Goal: Transaction & Acquisition: Purchase product/service

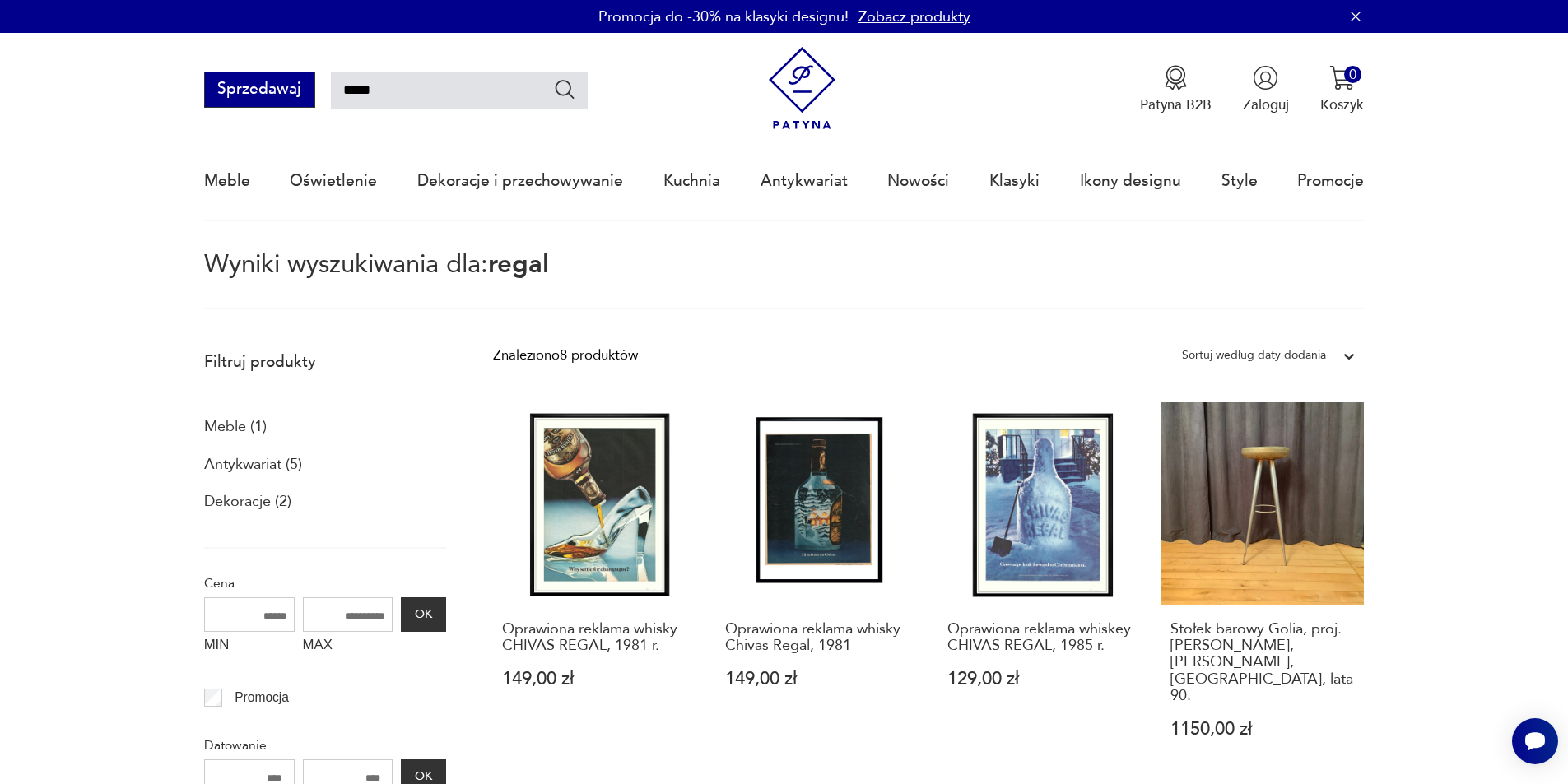
drag, startPoint x: 399, startPoint y: 90, endPoint x: 311, endPoint y: 87, distance: 88.1
click at [311, 87] on div "Sprzedawaj *****" at bounding box center [396, 89] width 383 height 36
type input "*******"
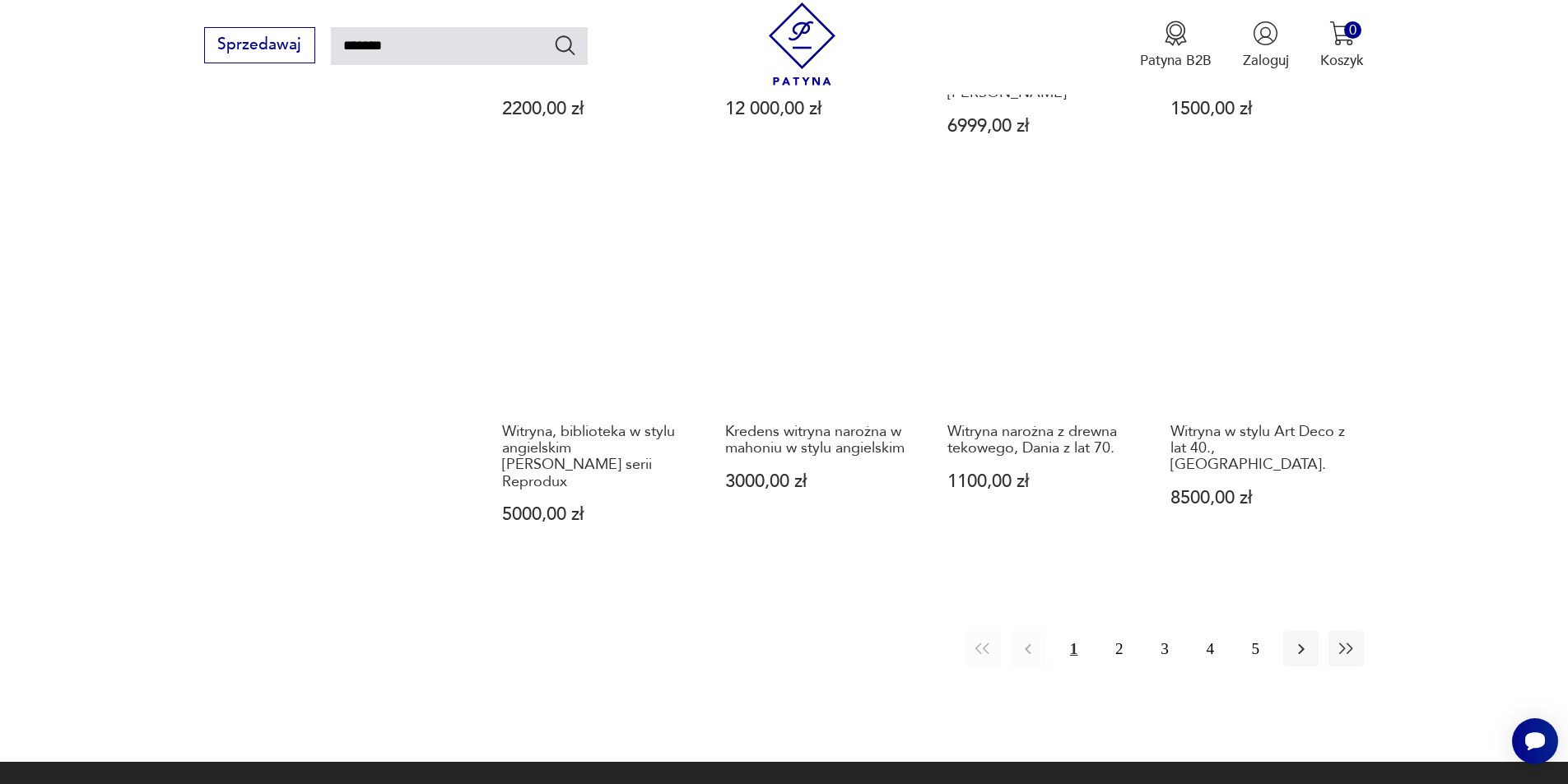
scroll to position [1328, 0]
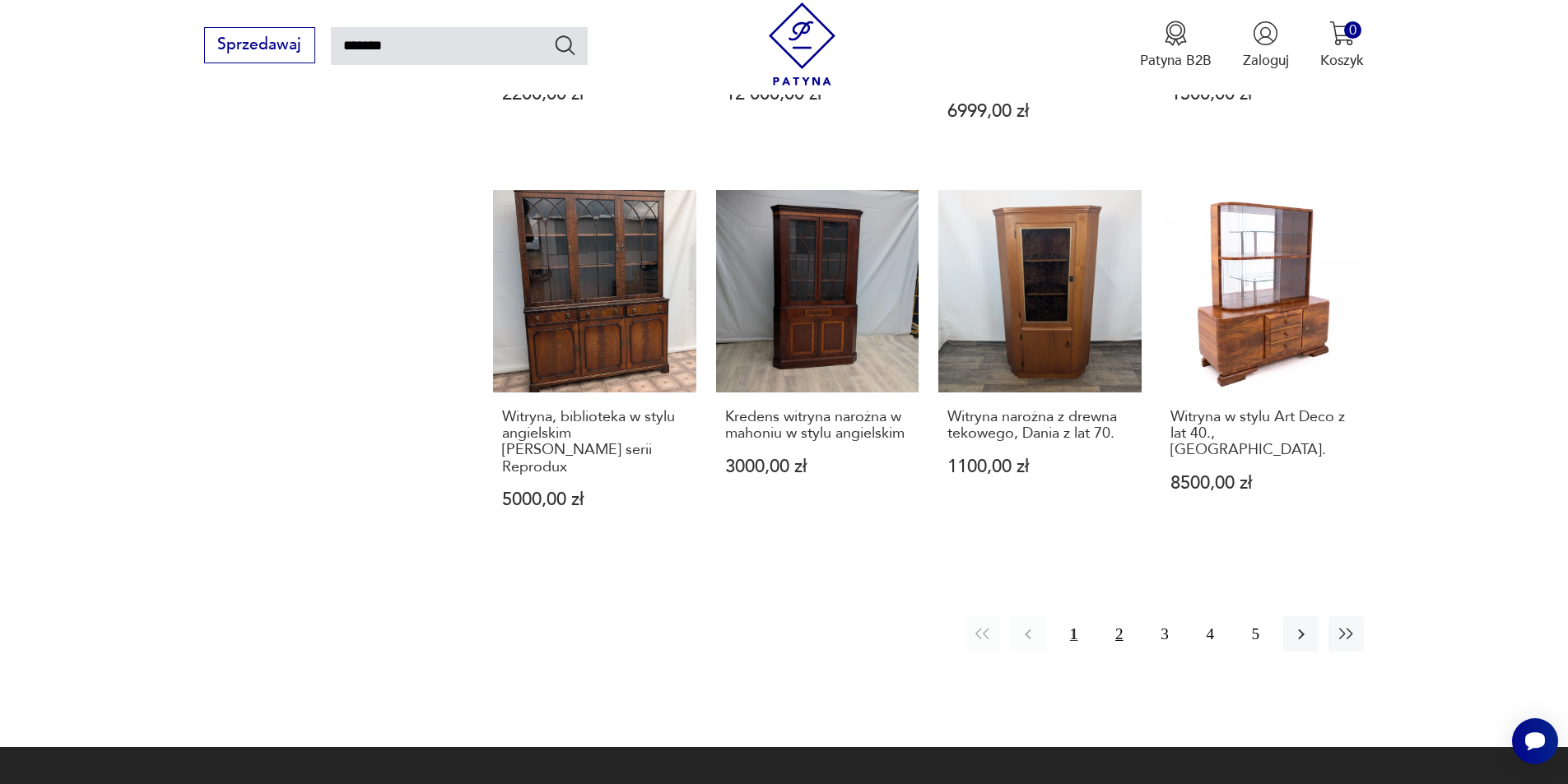
click at [1117, 618] on button "2" at bounding box center [1118, 633] width 36 height 36
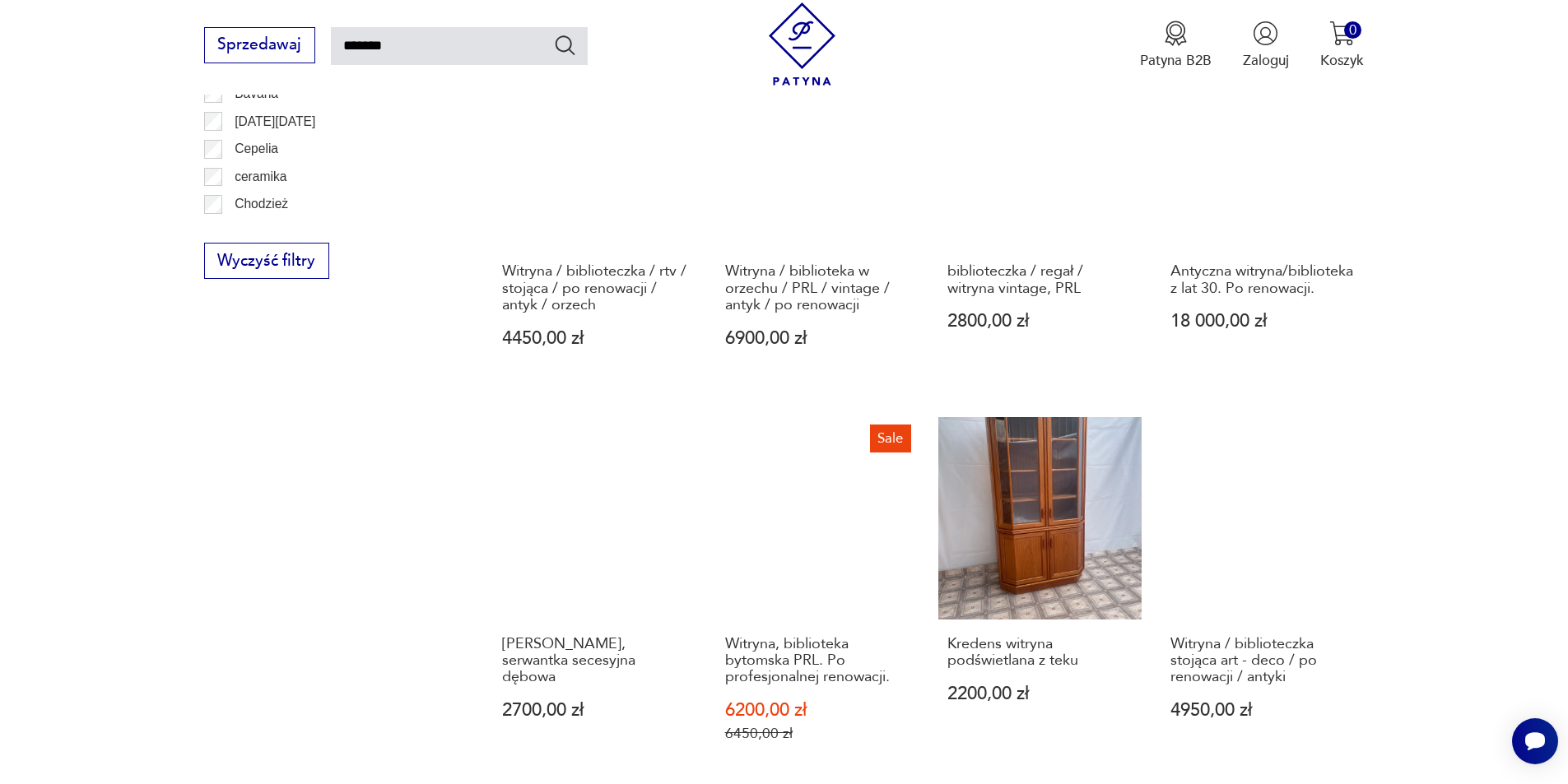
scroll to position [1328, 0]
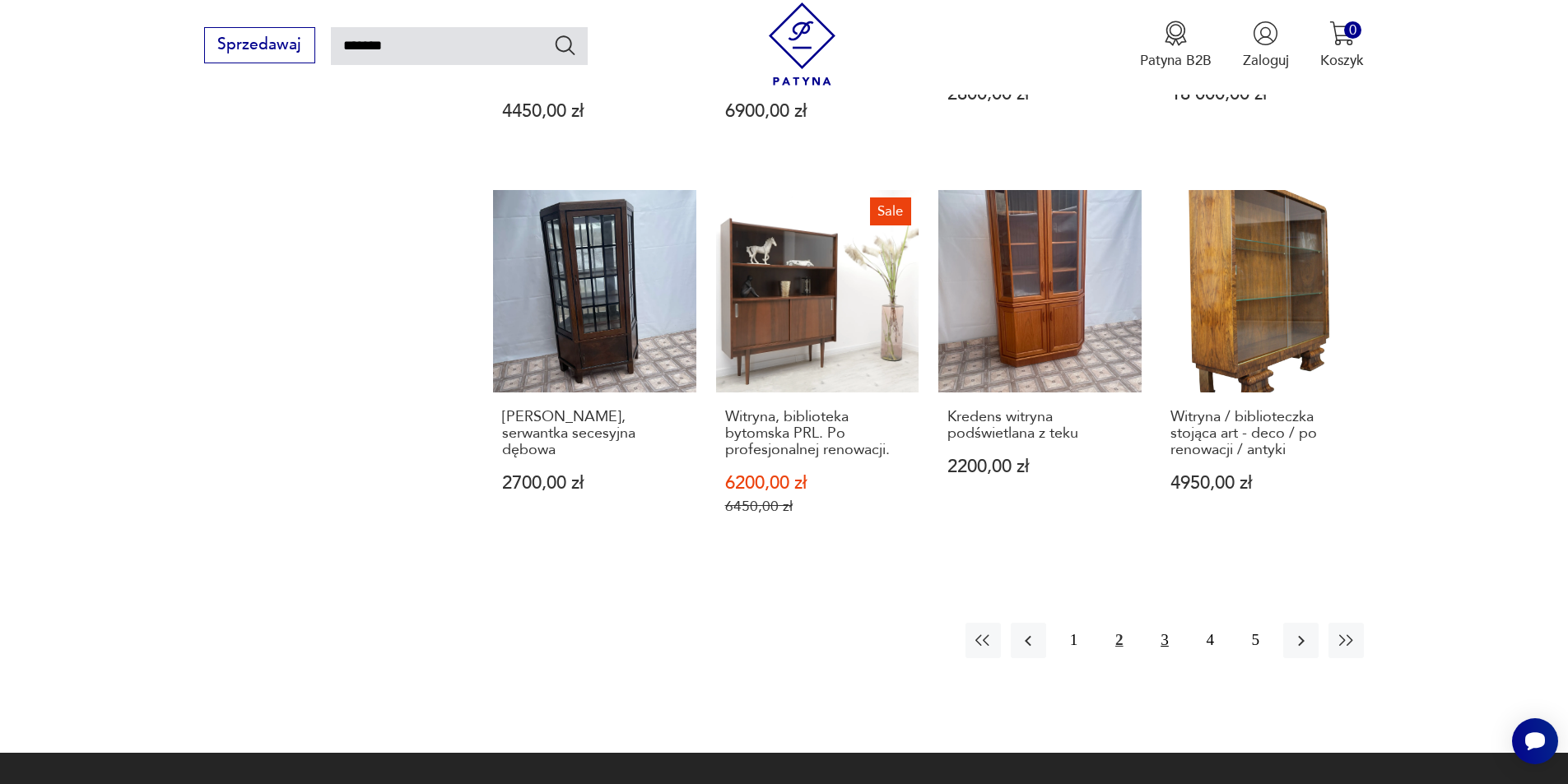
click at [1166, 643] on button "3" at bounding box center [1164, 640] width 36 height 36
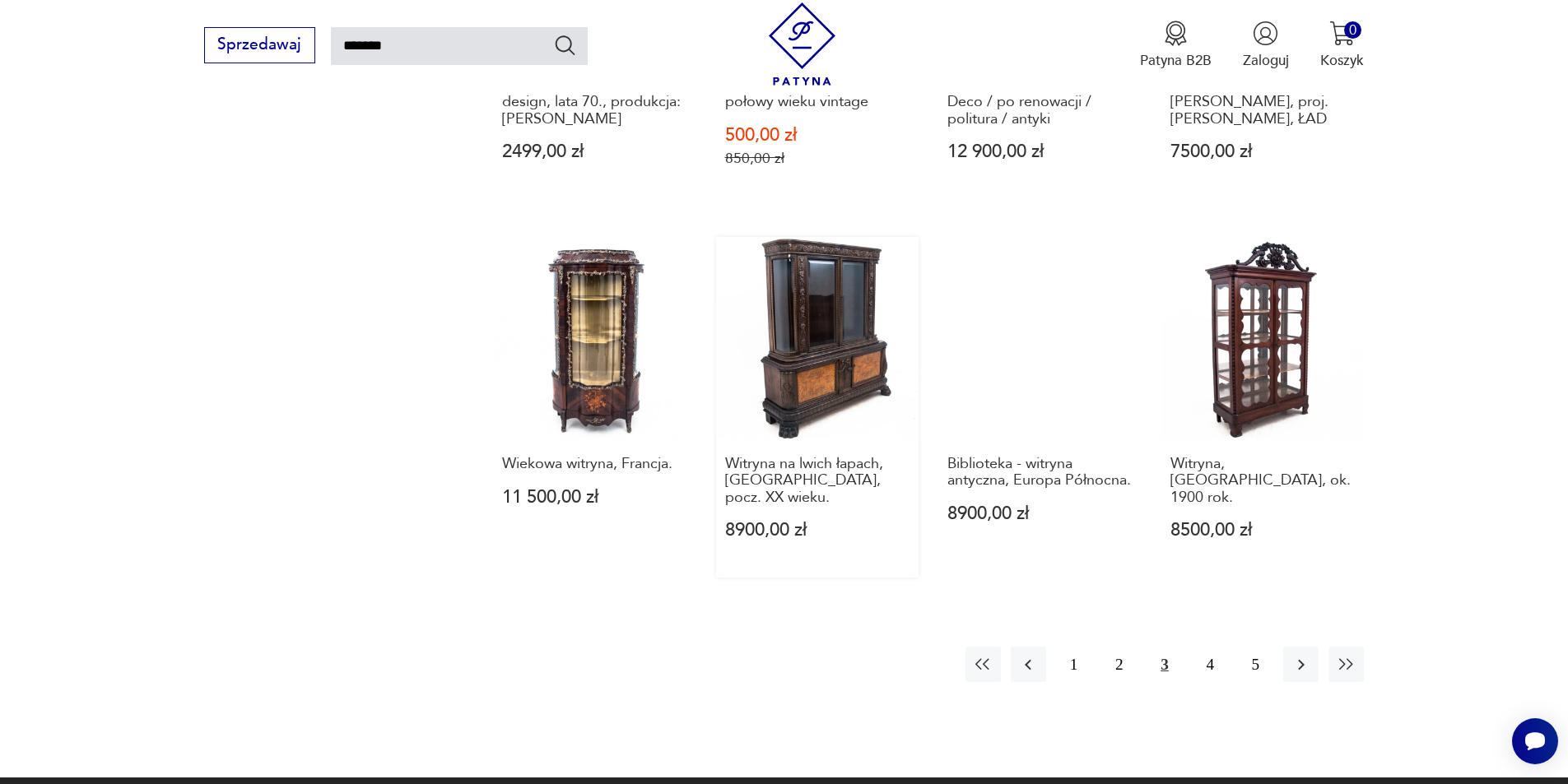
scroll to position [1328, 0]
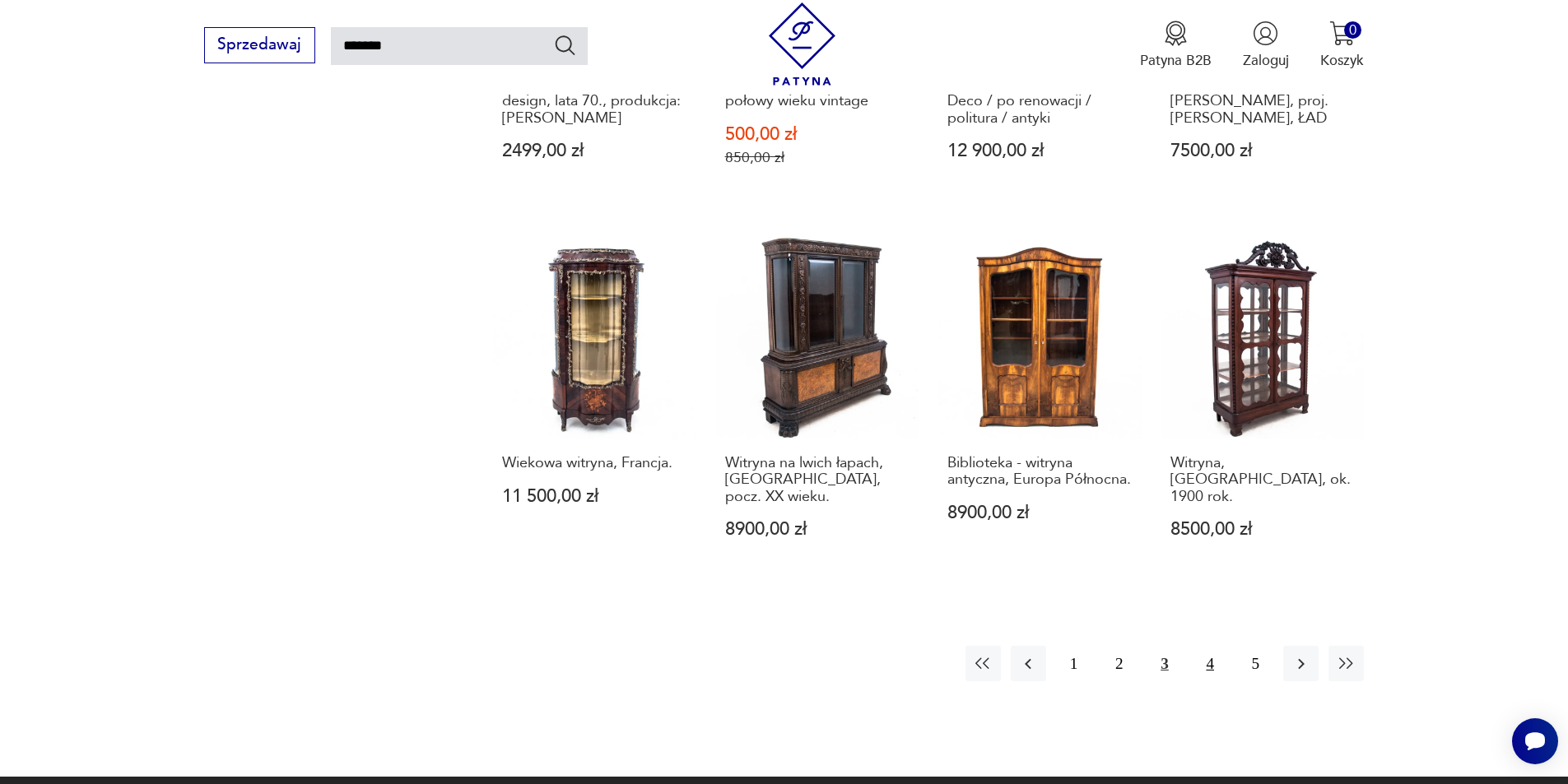
click at [1203, 646] on button "4" at bounding box center [1210, 663] width 36 height 36
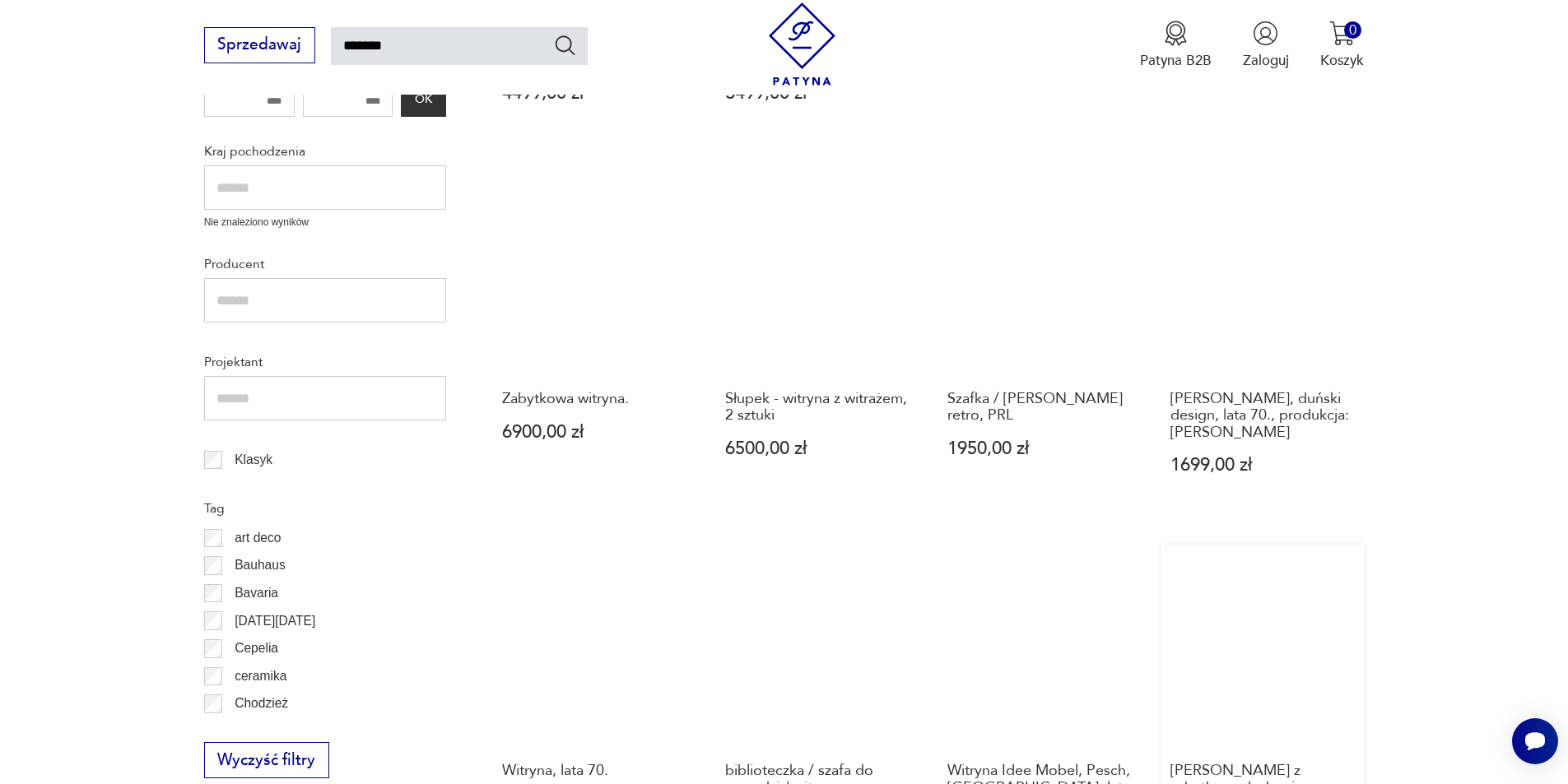
scroll to position [753, 0]
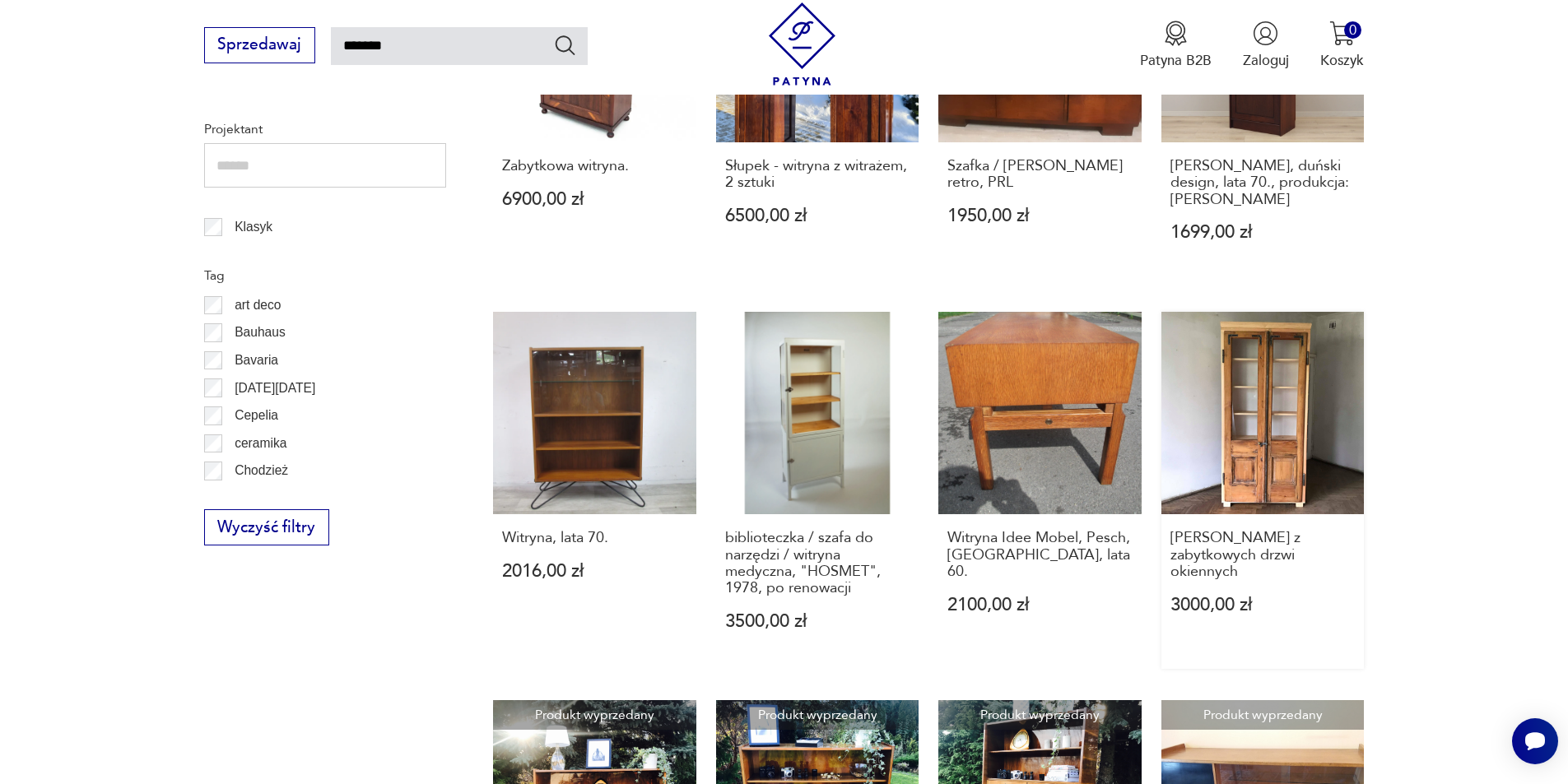
click at [1282, 431] on link "[PERSON_NAME] z zabytkowych drzwi okiennych 3000,00 zł" at bounding box center [1263, 489] width 203 height 357
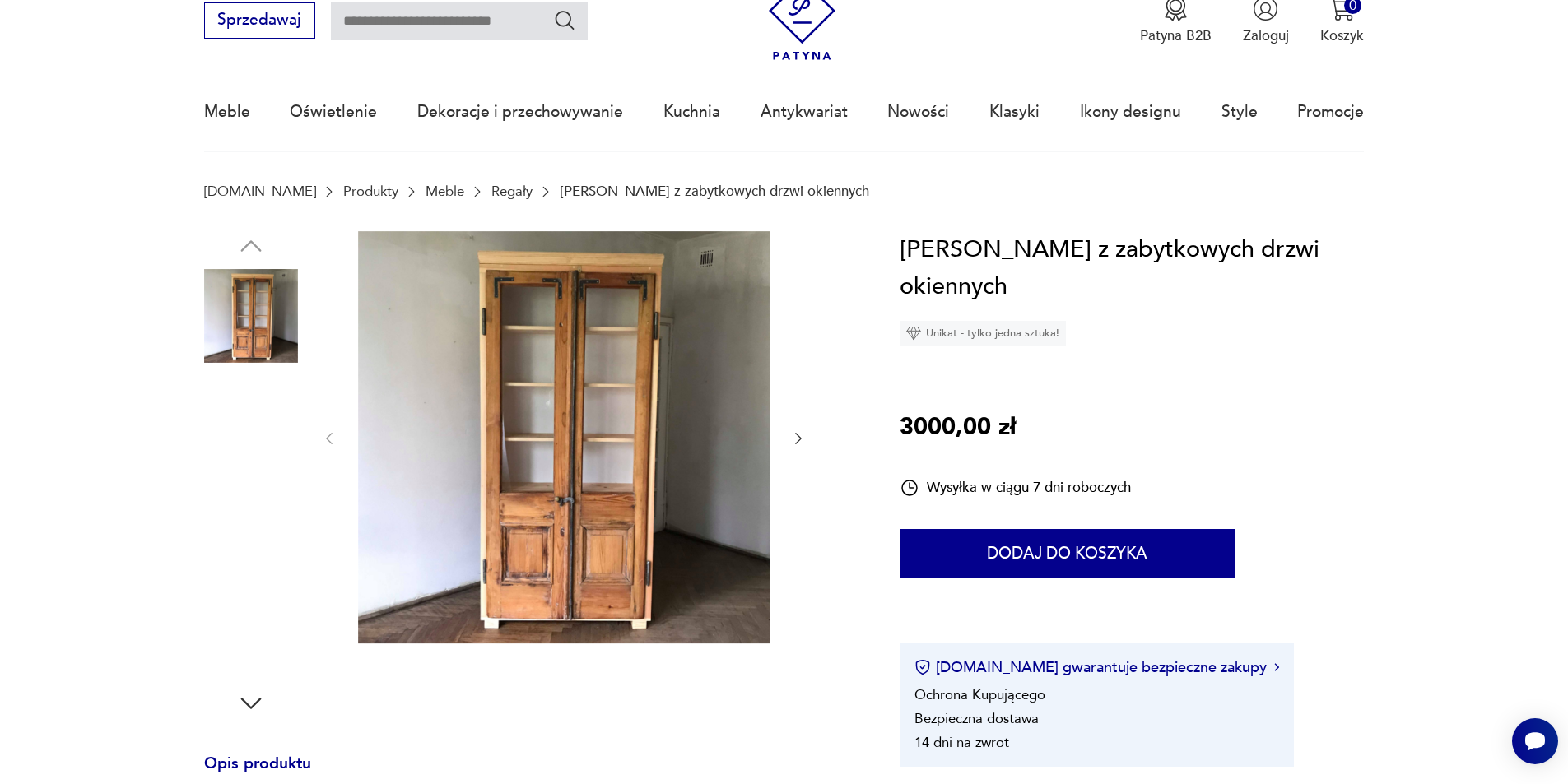
scroll to position [164, 0]
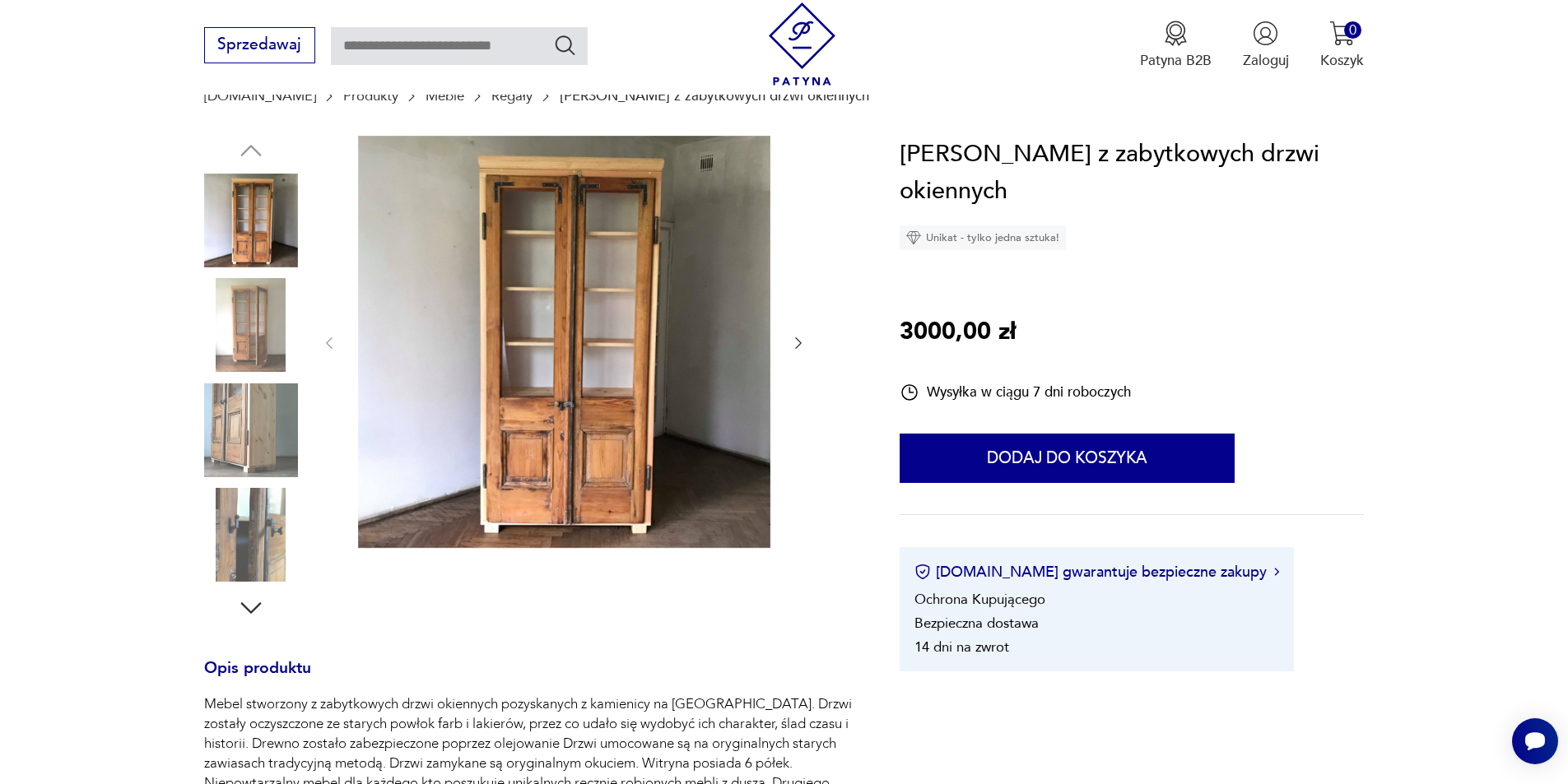
click at [251, 562] on img at bounding box center [251, 535] width 94 height 94
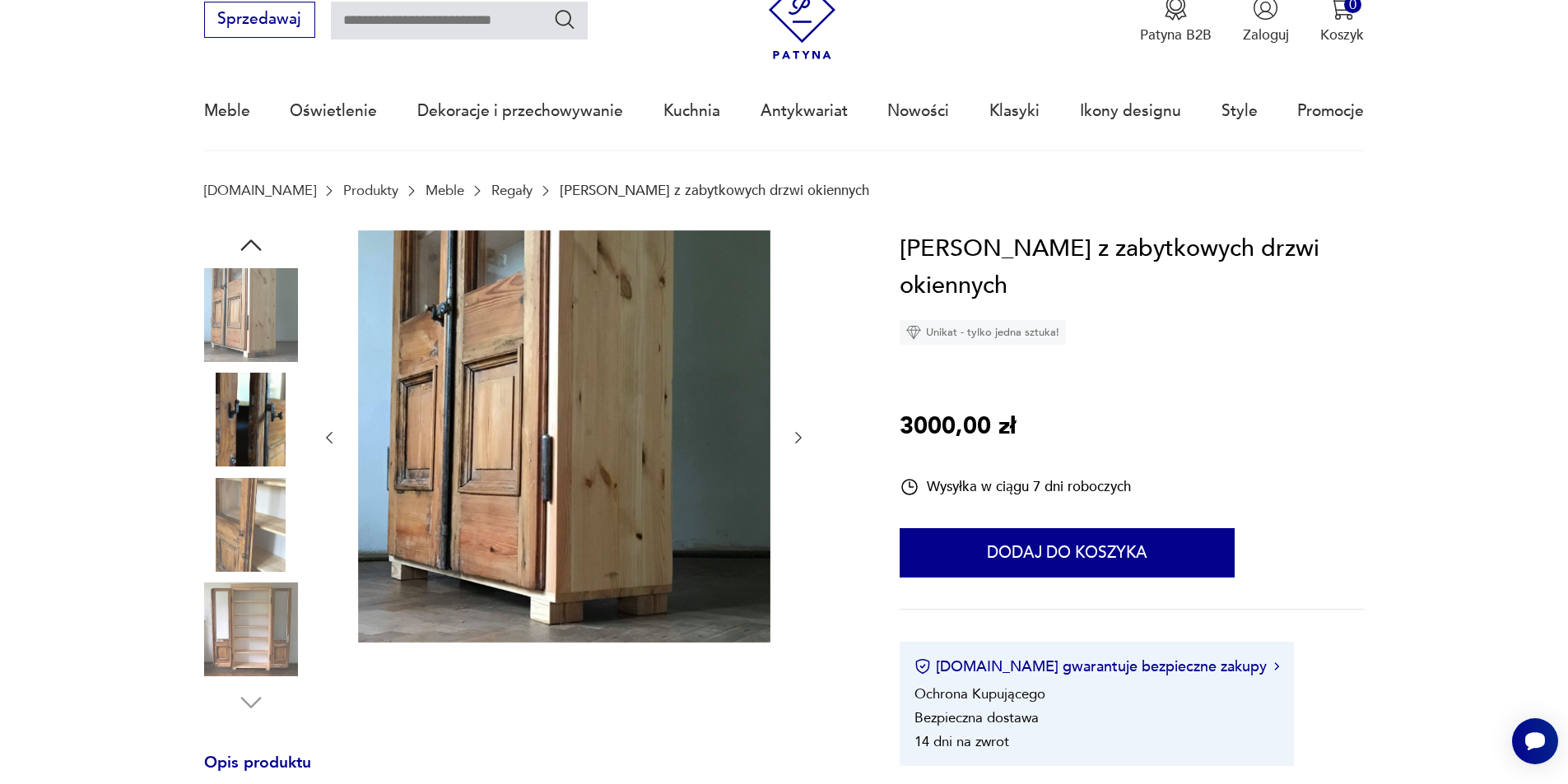
scroll to position [0, 0]
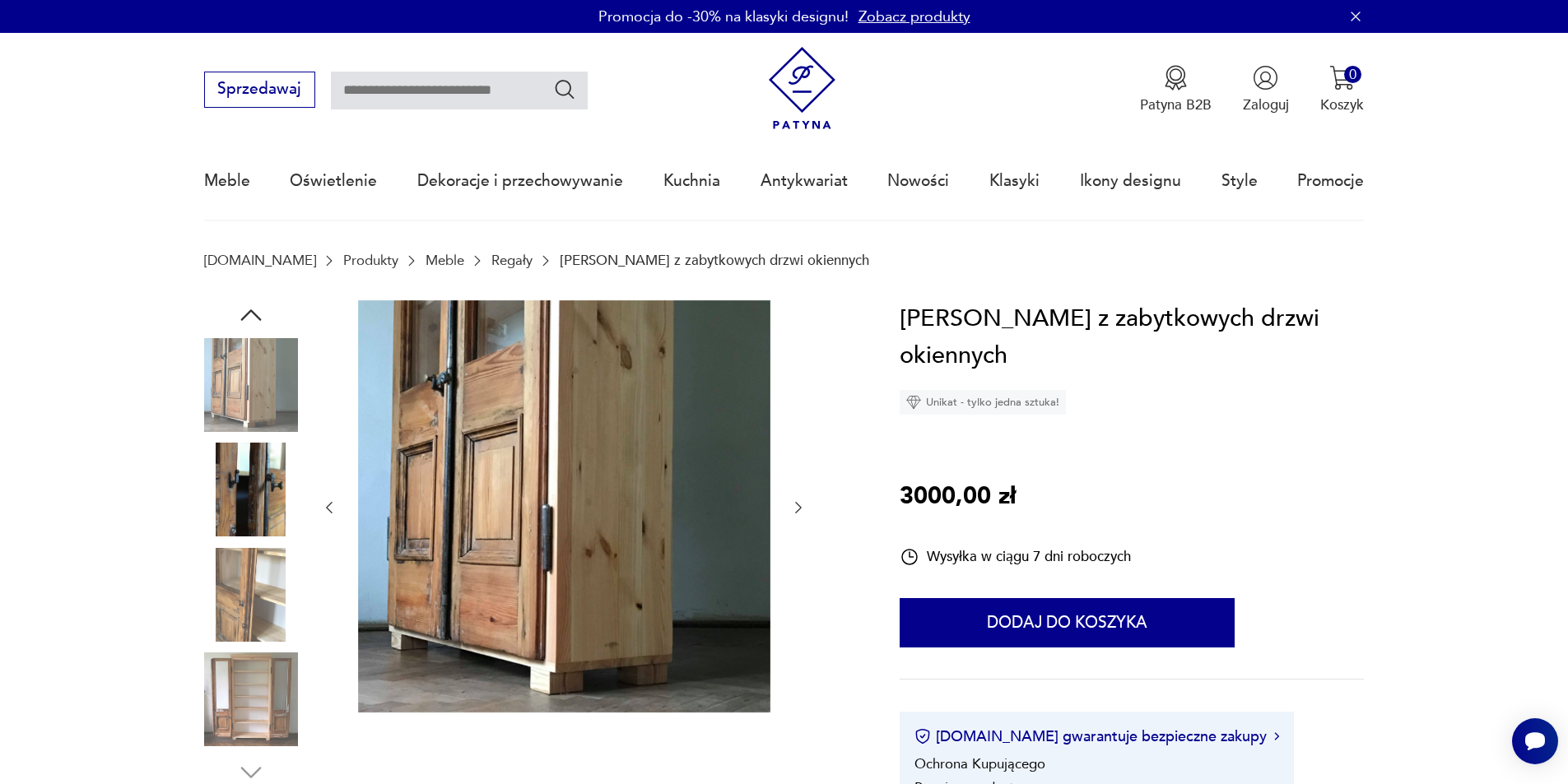
click at [262, 577] on img at bounding box center [251, 595] width 94 height 94
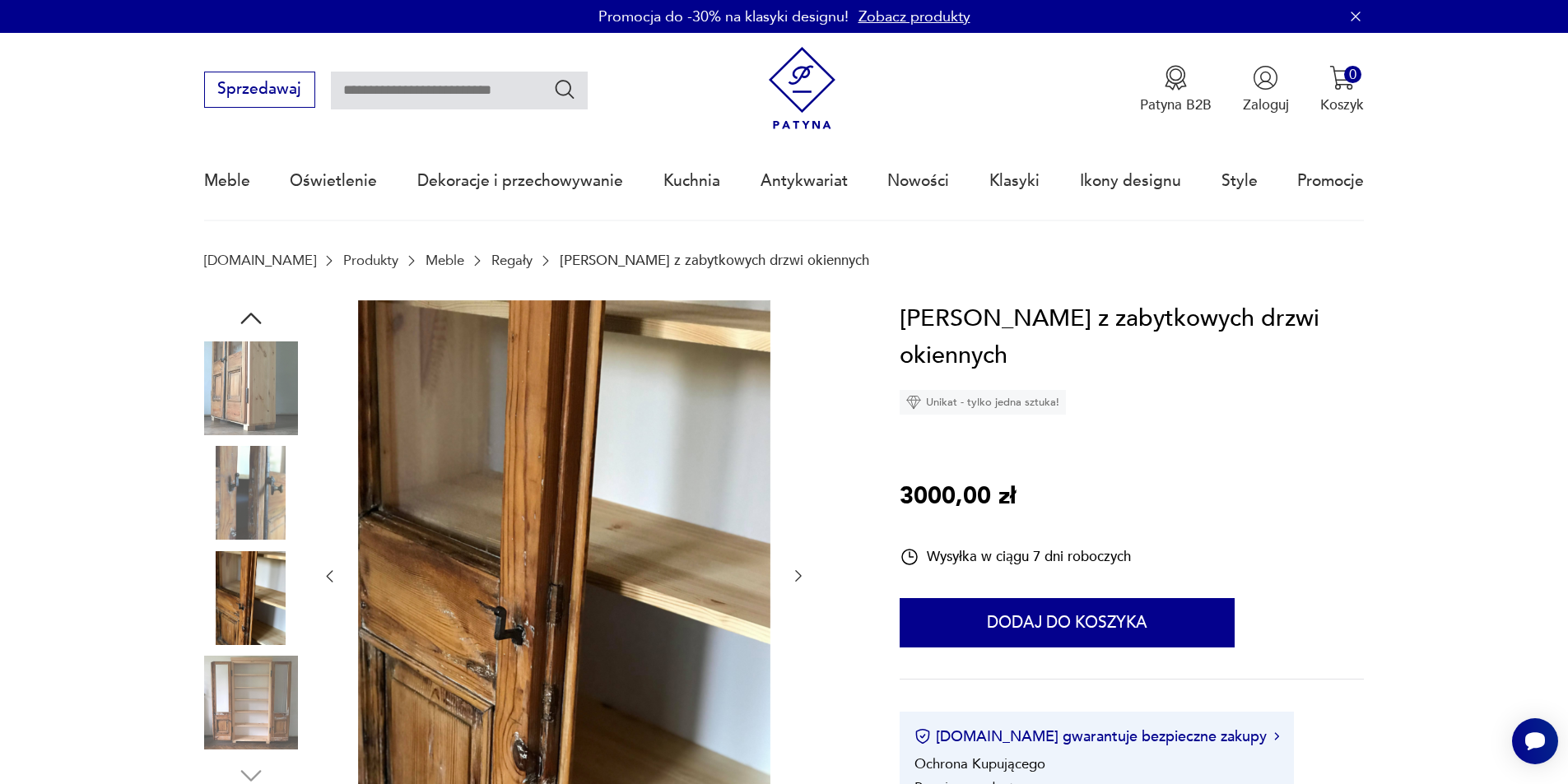
click at [260, 467] on img at bounding box center [251, 492] width 94 height 94
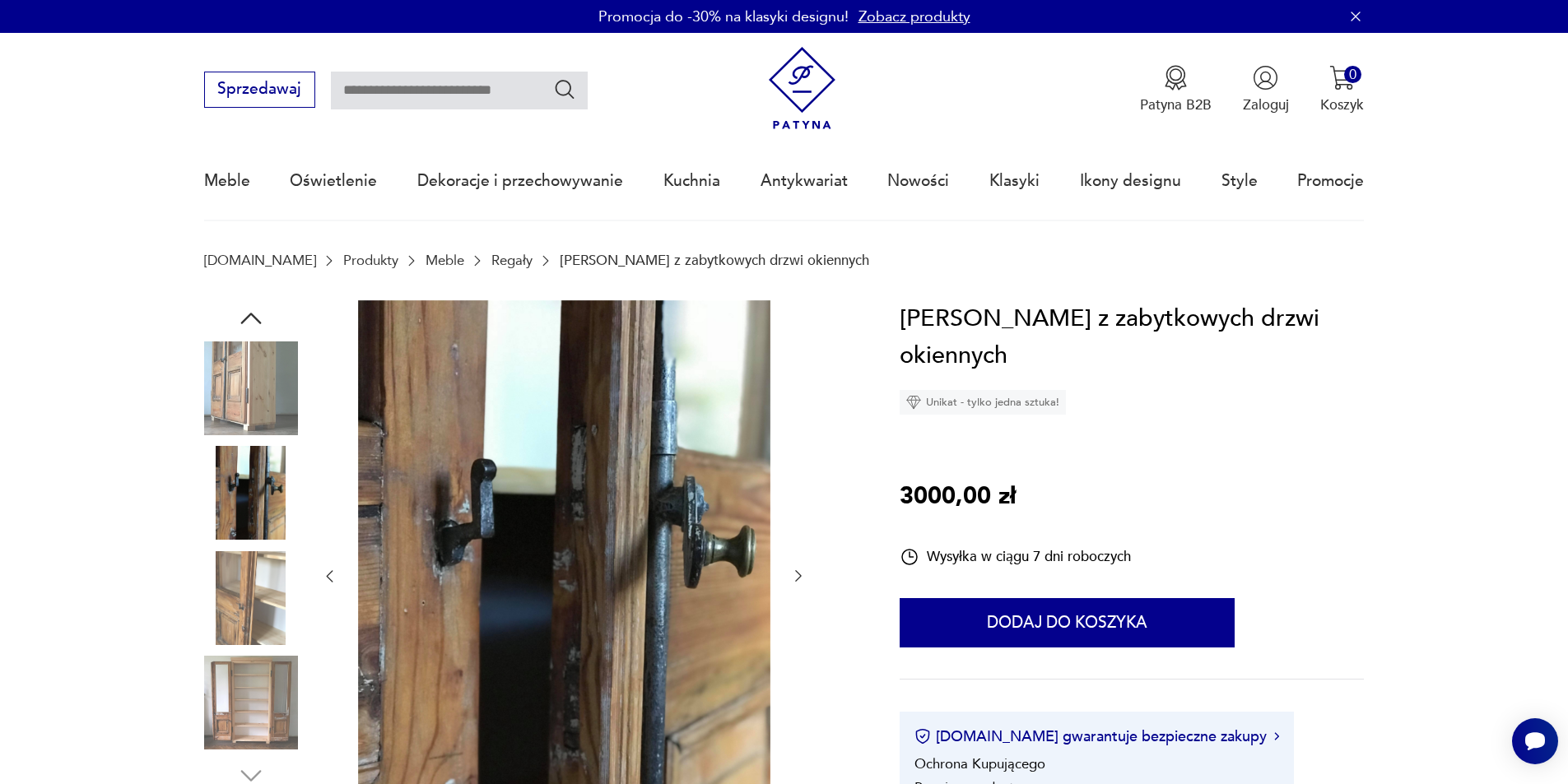
click at [226, 382] on img at bounding box center [251, 388] width 94 height 94
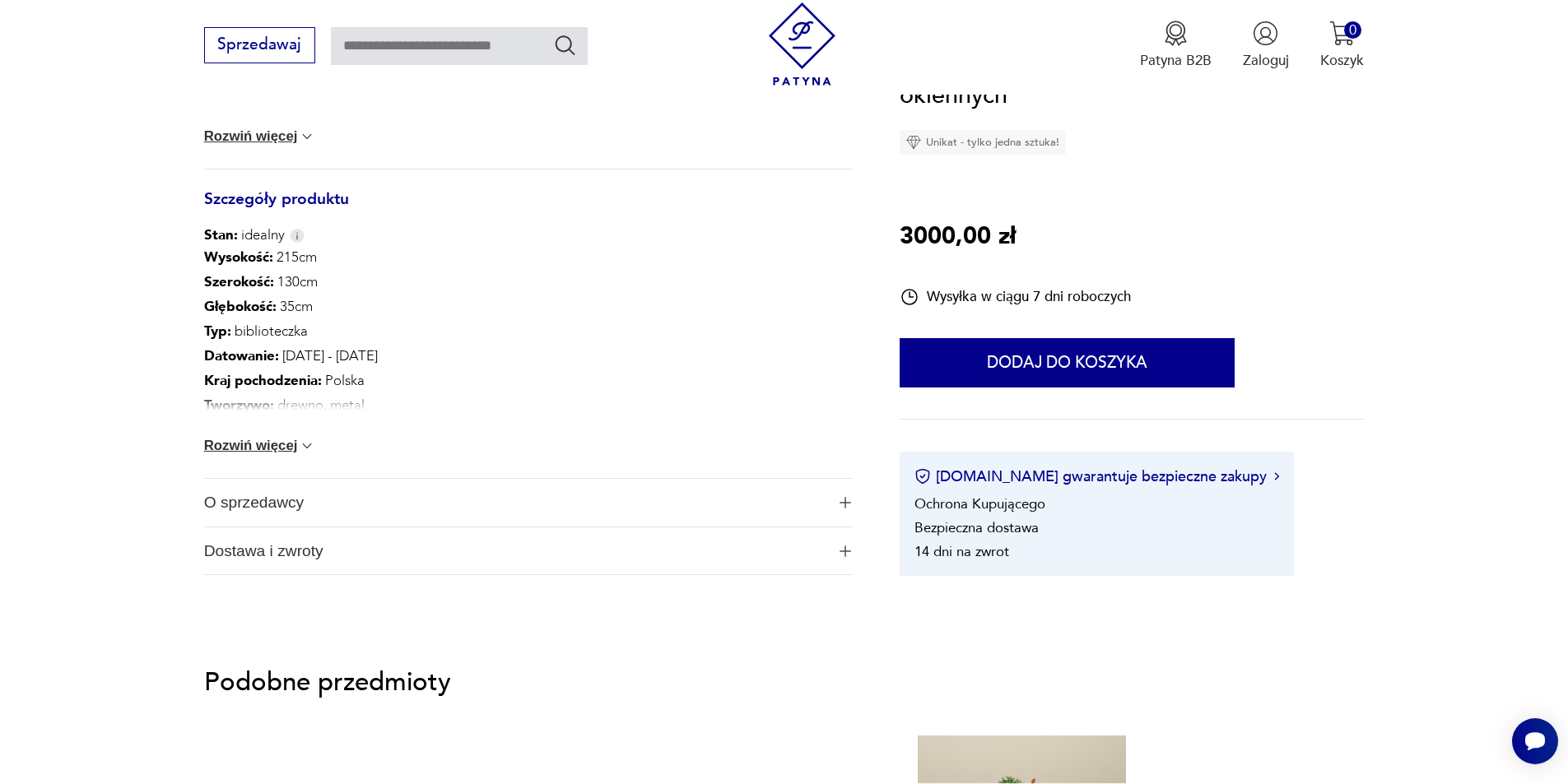
scroll to position [905, 0]
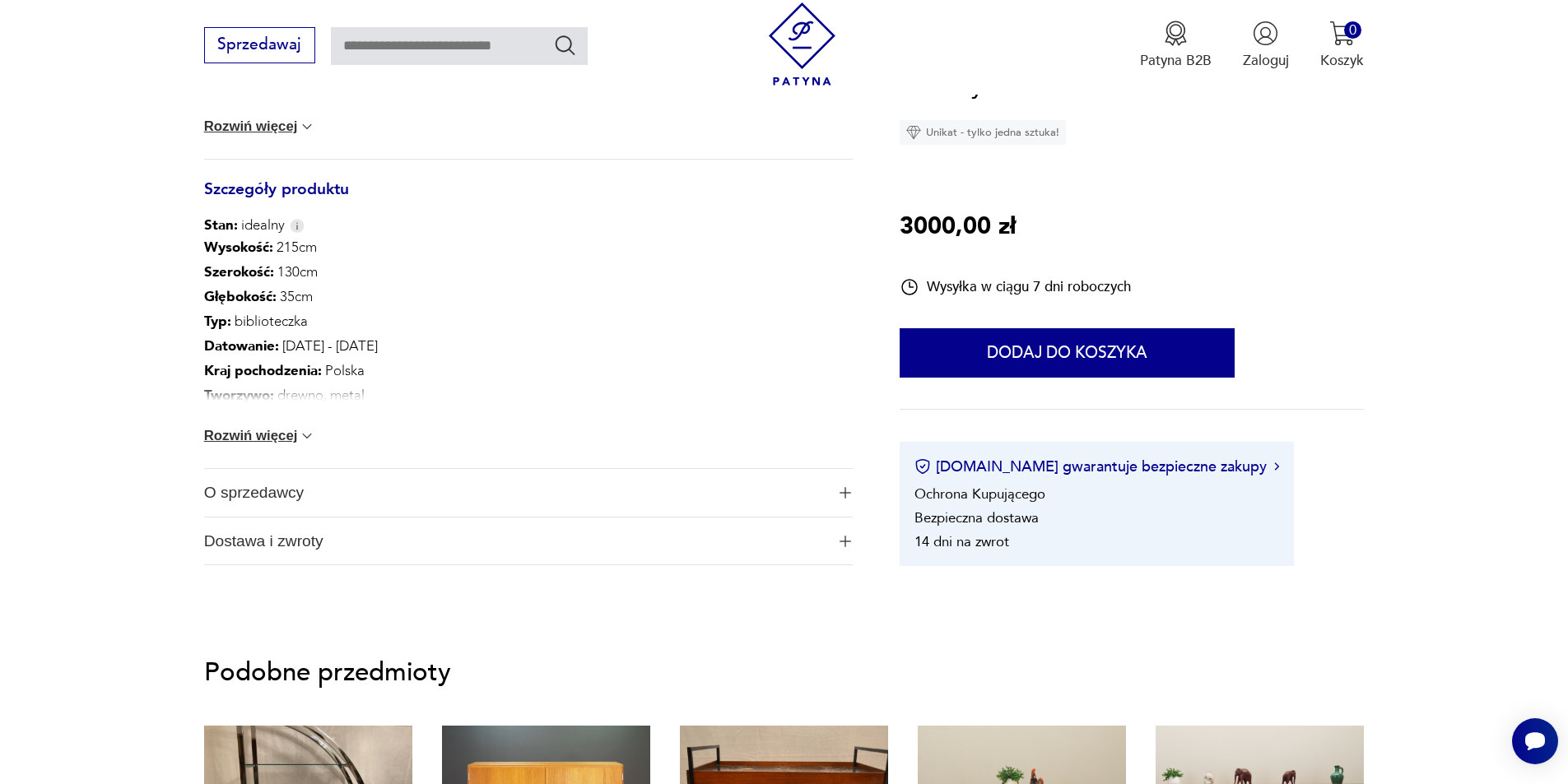
click at [268, 434] on button "Rozwiń więcej" at bounding box center [260, 435] width 112 height 16
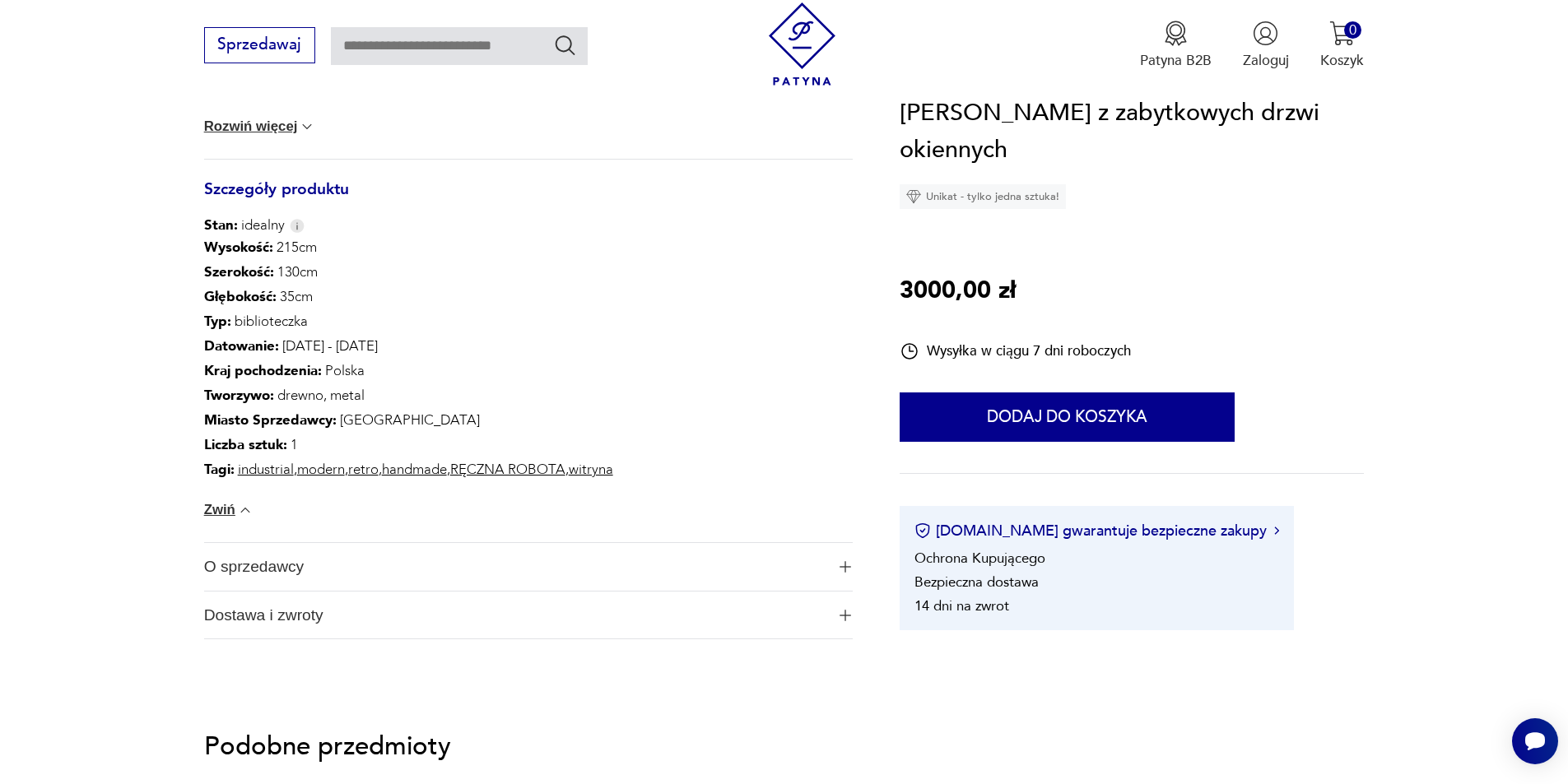
click at [825, 604] on span "Dostawa i zwroty" at bounding box center [515, 615] width 621 height 47
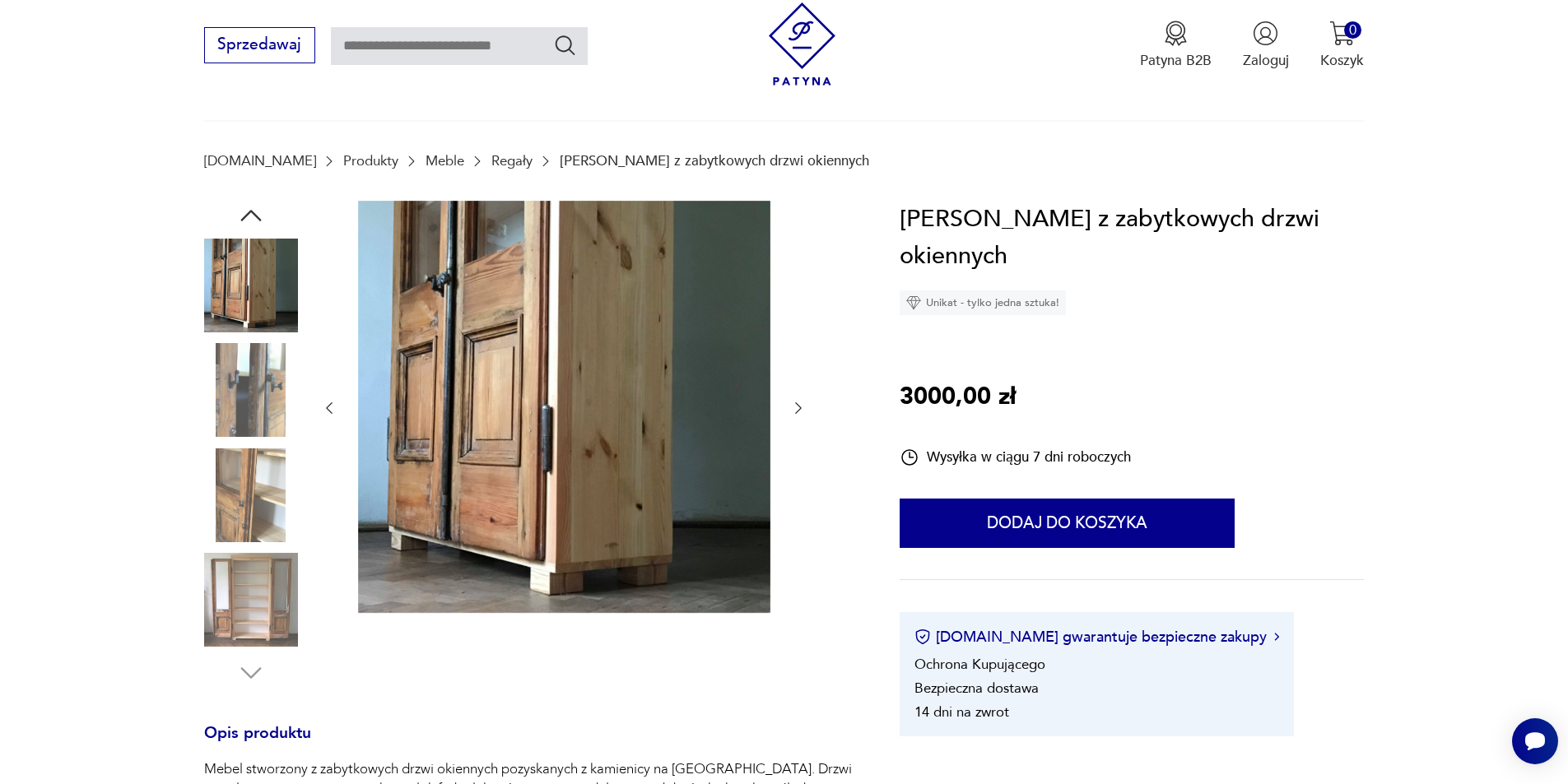
scroll to position [82, 0]
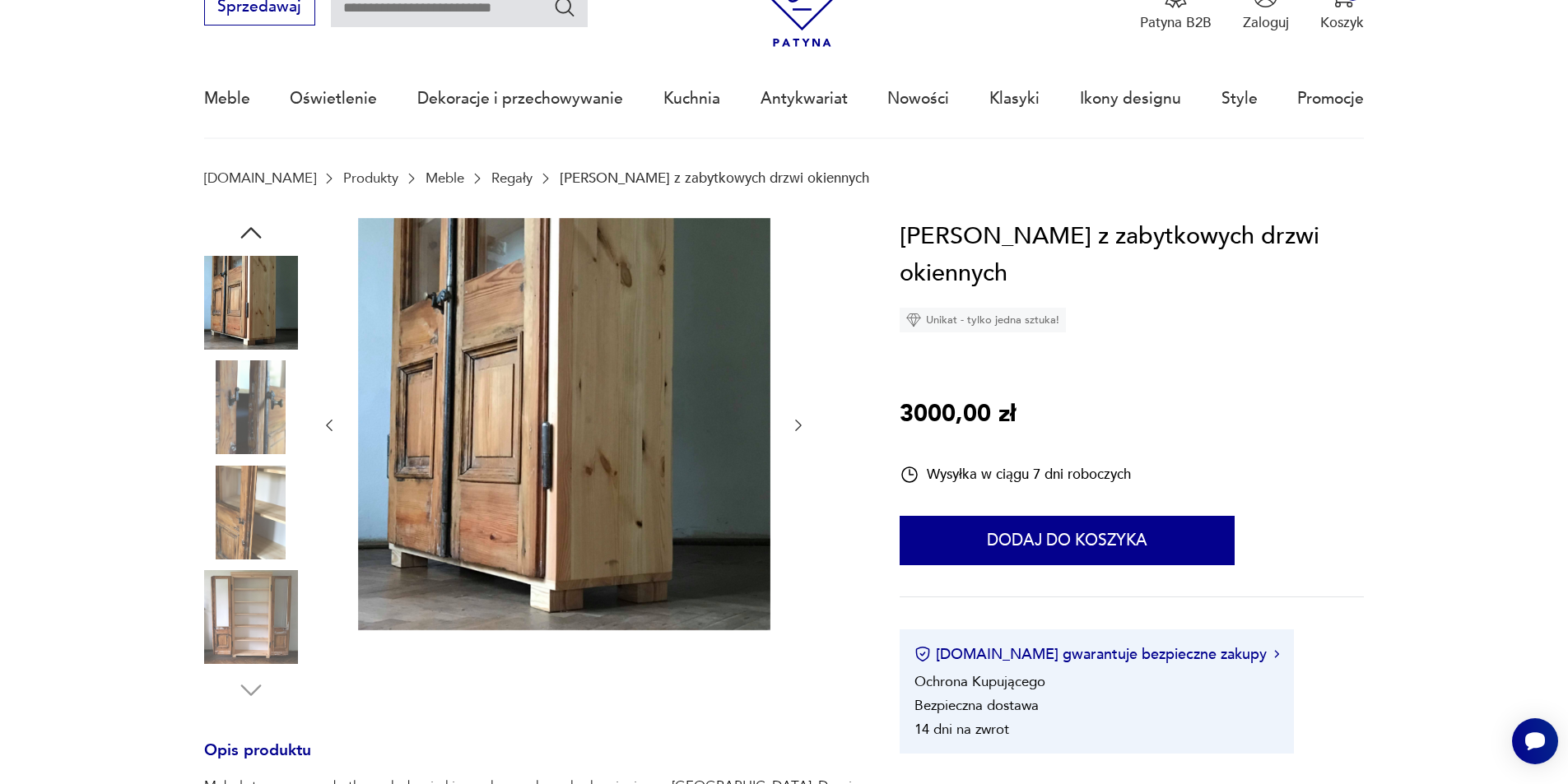
click at [794, 428] on icon "button" at bounding box center [798, 424] width 16 height 16
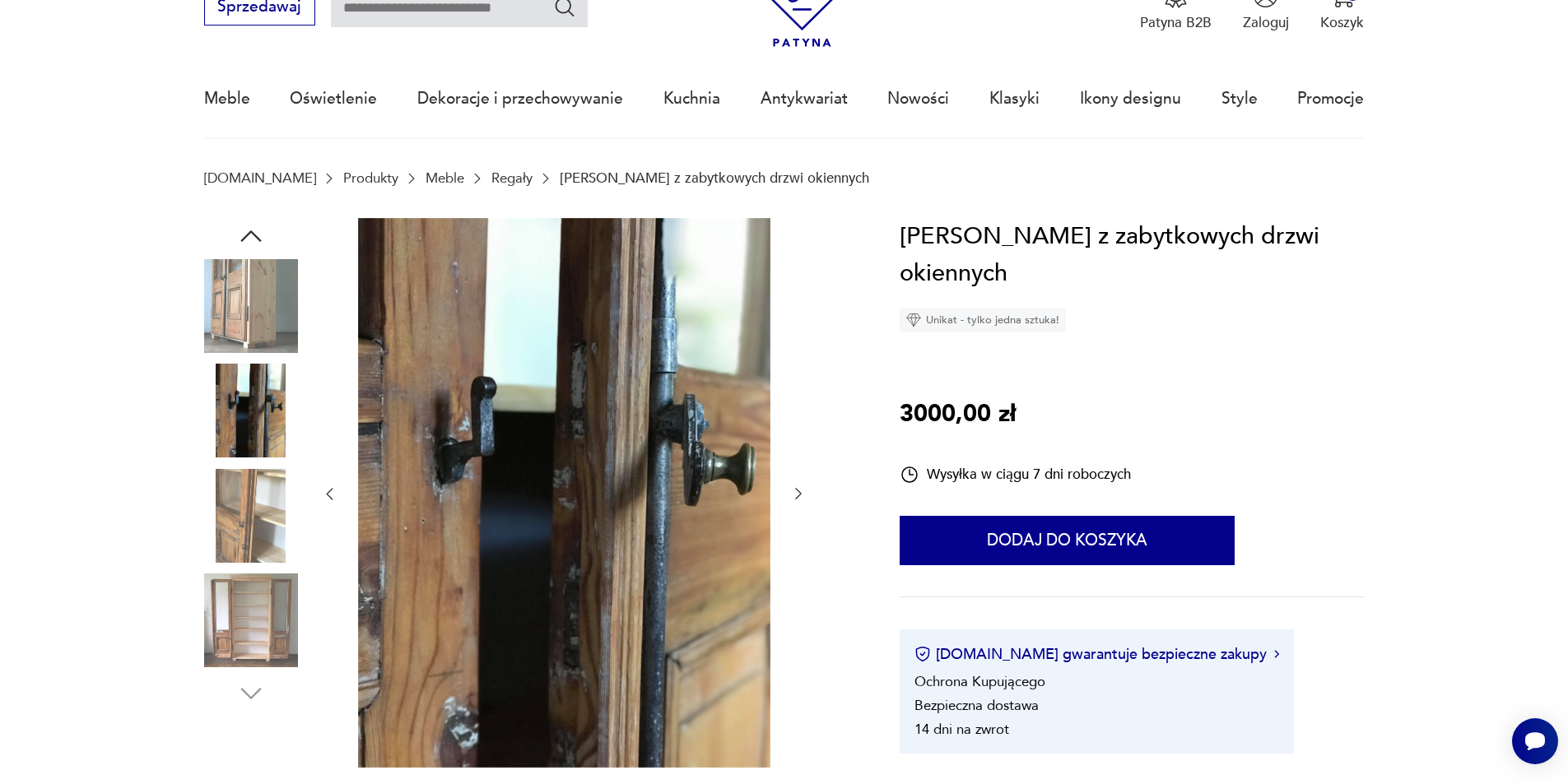
click at [795, 502] on icon "button" at bounding box center [798, 493] width 16 height 16
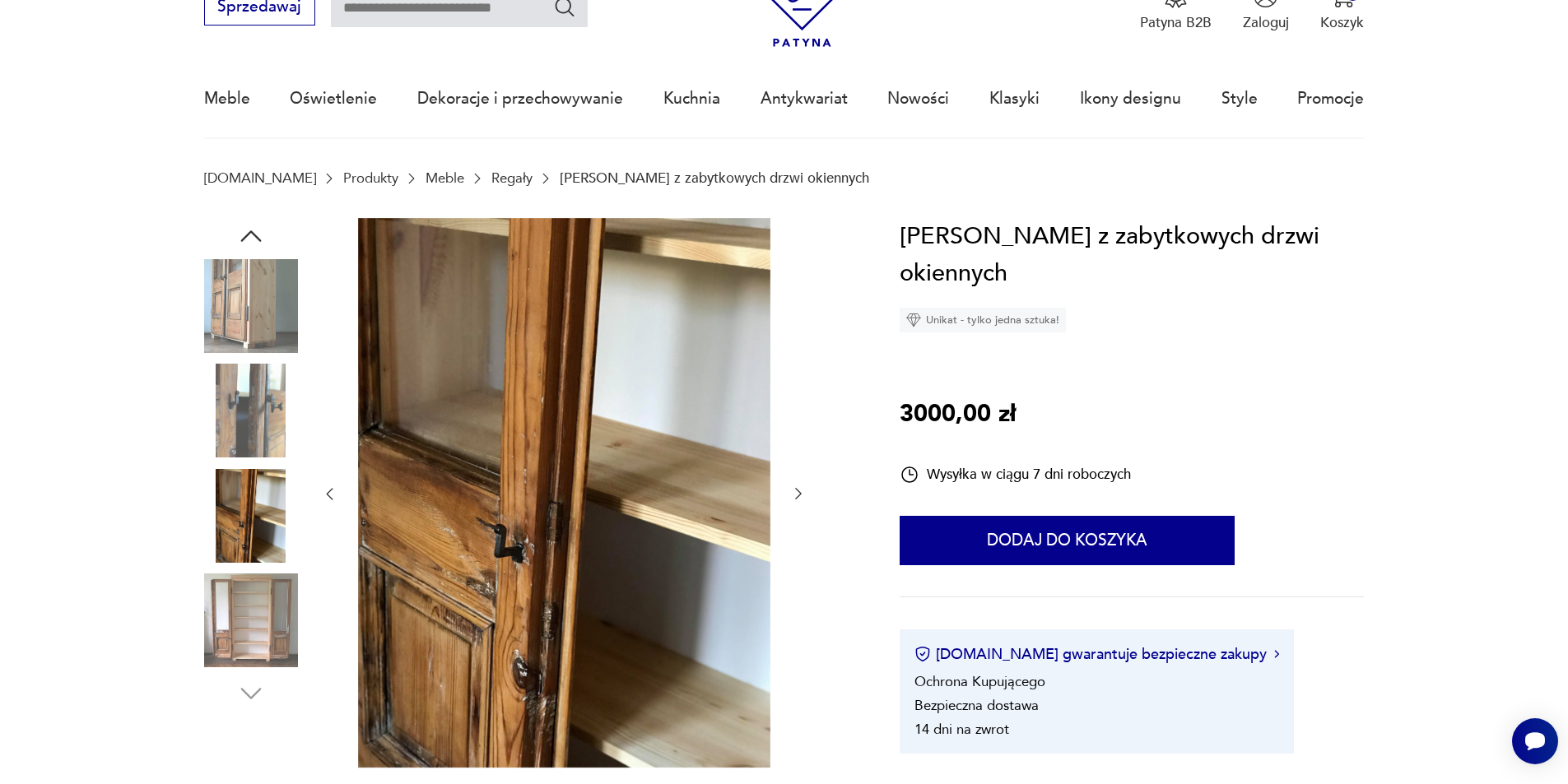
click at [792, 499] on icon "button" at bounding box center [798, 493] width 16 height 16
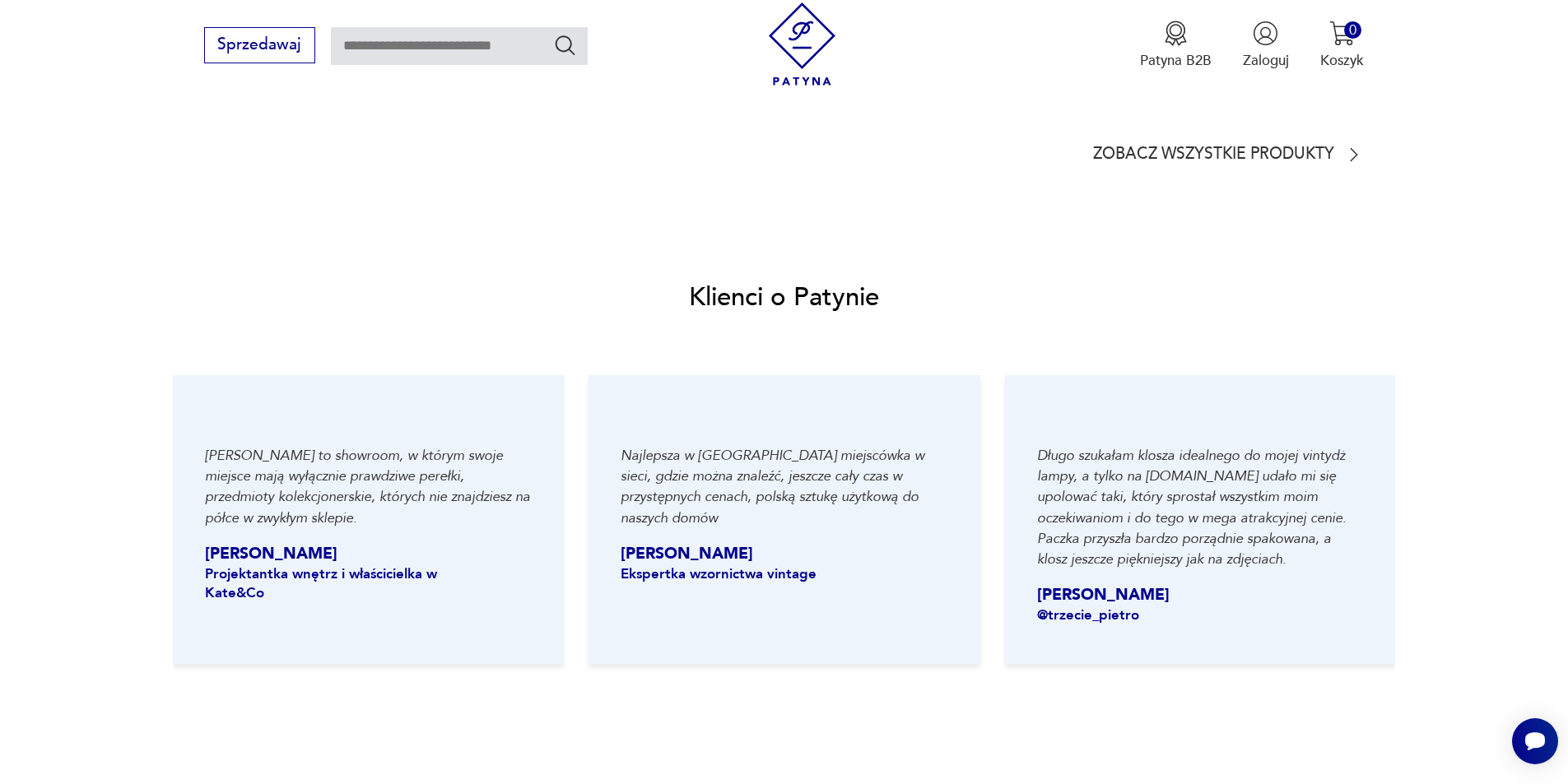
scroll to position [1563, 0]
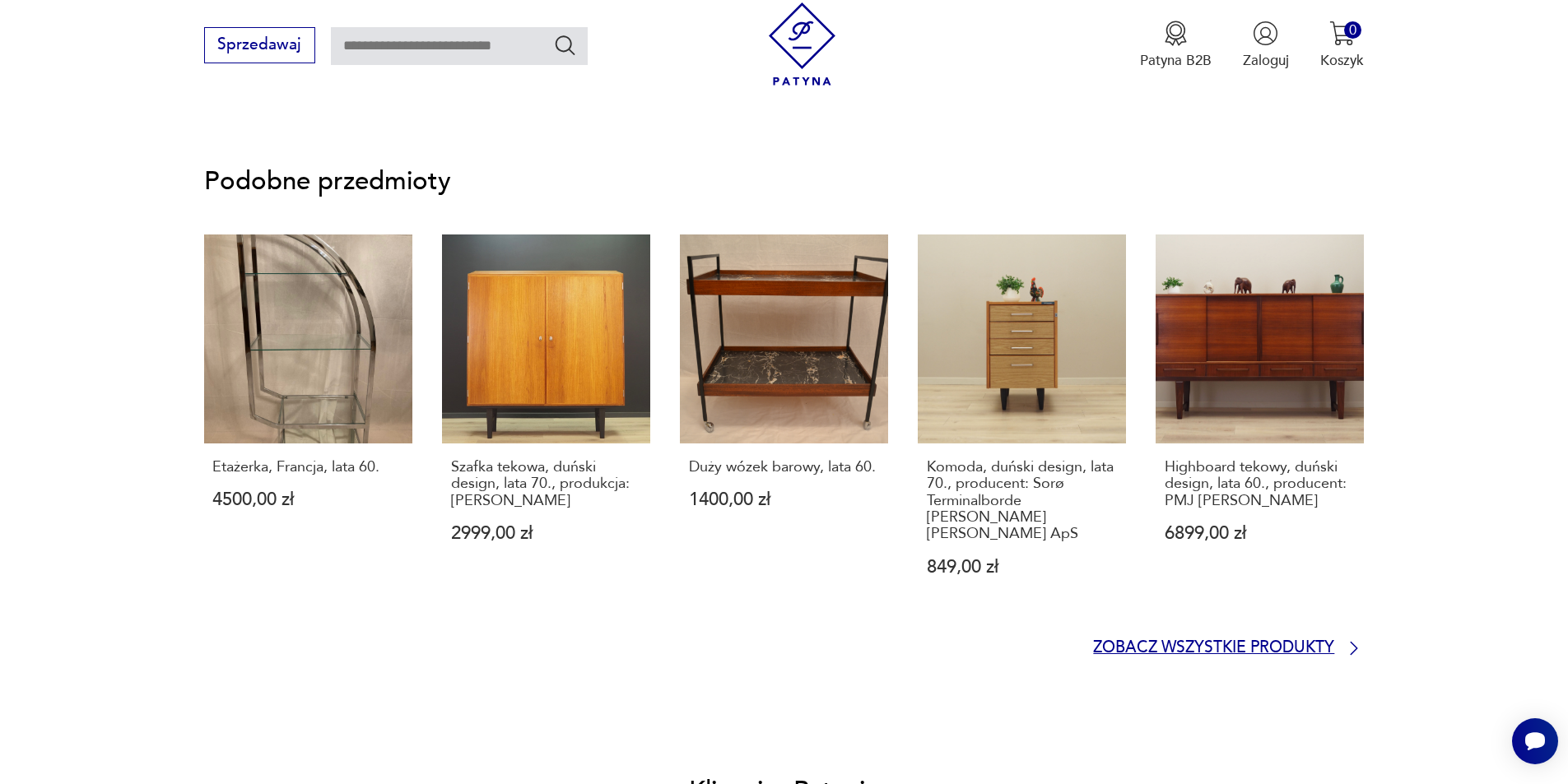
click at [1275, 642] on p "Zobacz wszystkie produkty" at bounding box center [1213, 649] width 241 height 14
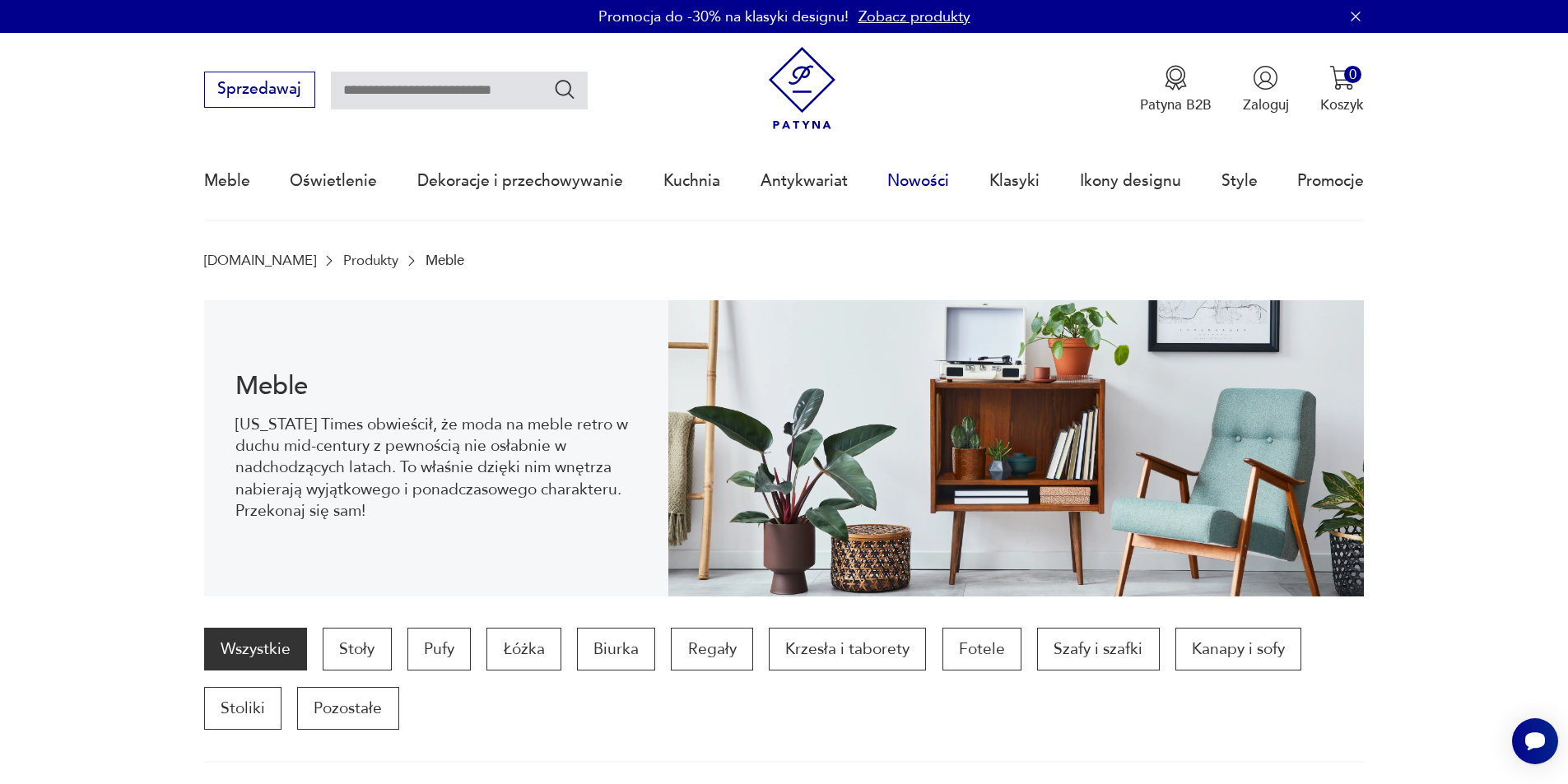
click at [923, 185] on link "Nowości" at bounding box center [918, 181] width 62 height 75
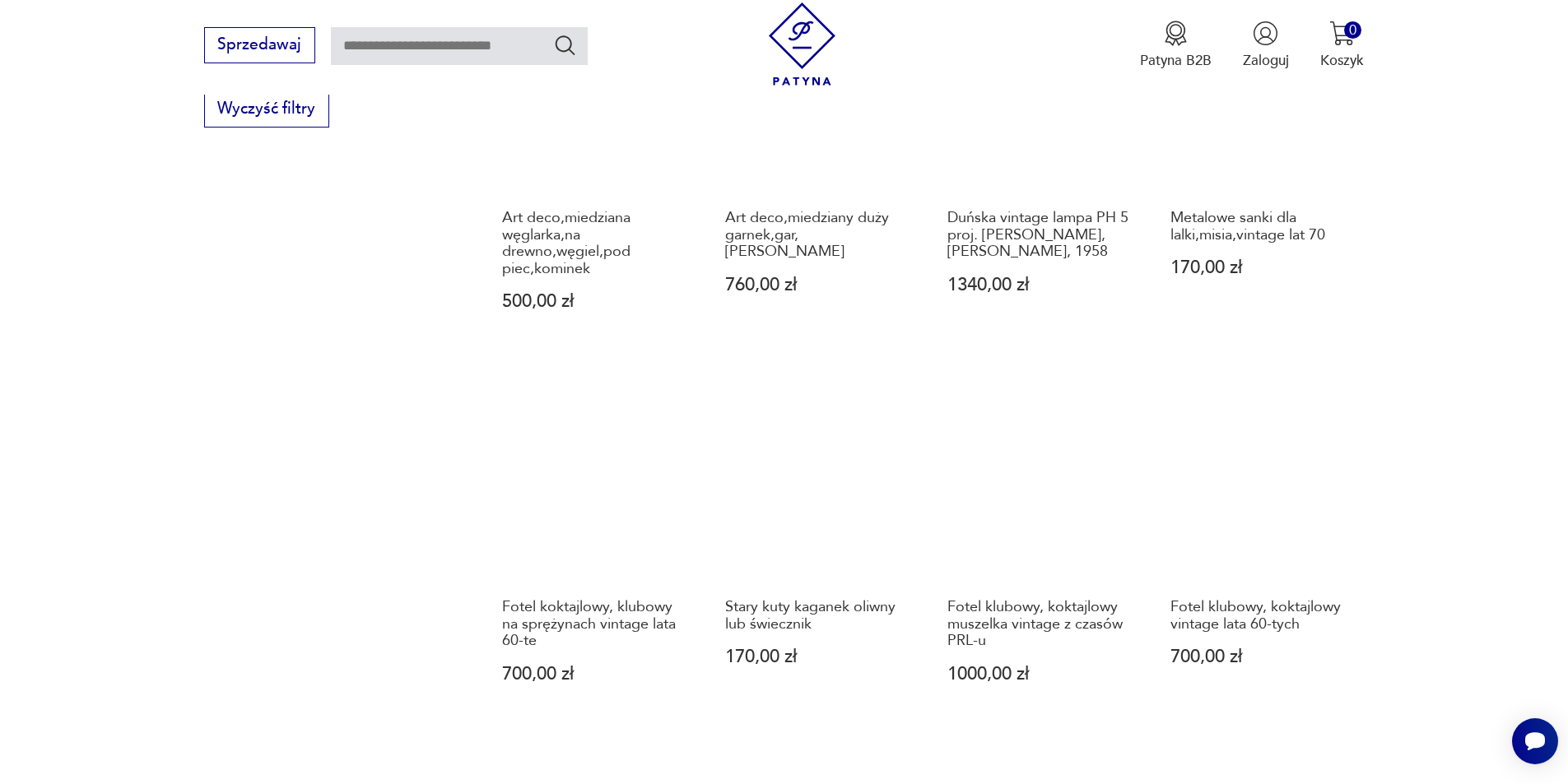
scroll to position [1595, 0]
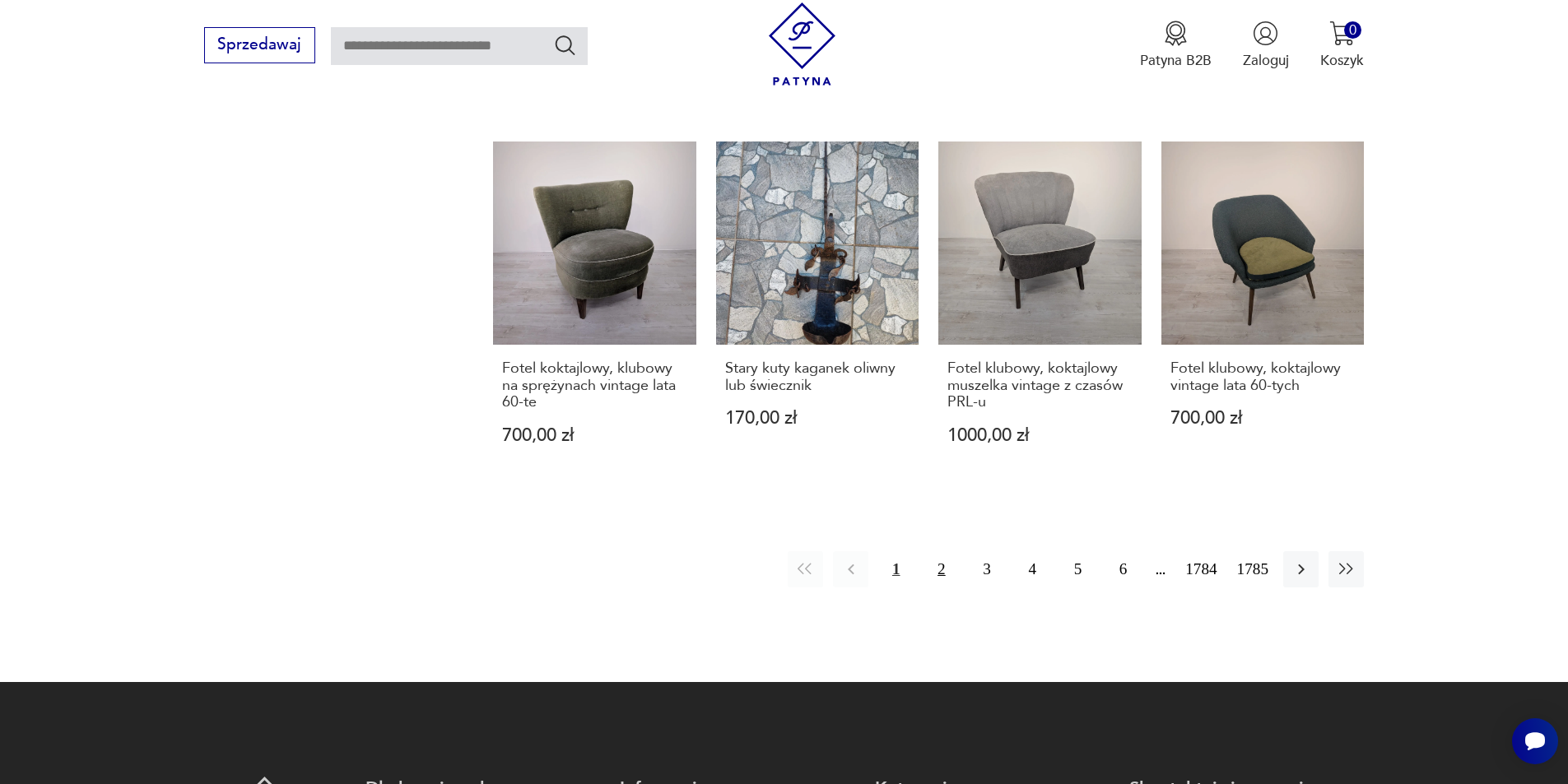
click at [951, 551] on button "2" at bounding box center [941, 568] width 36 height 36
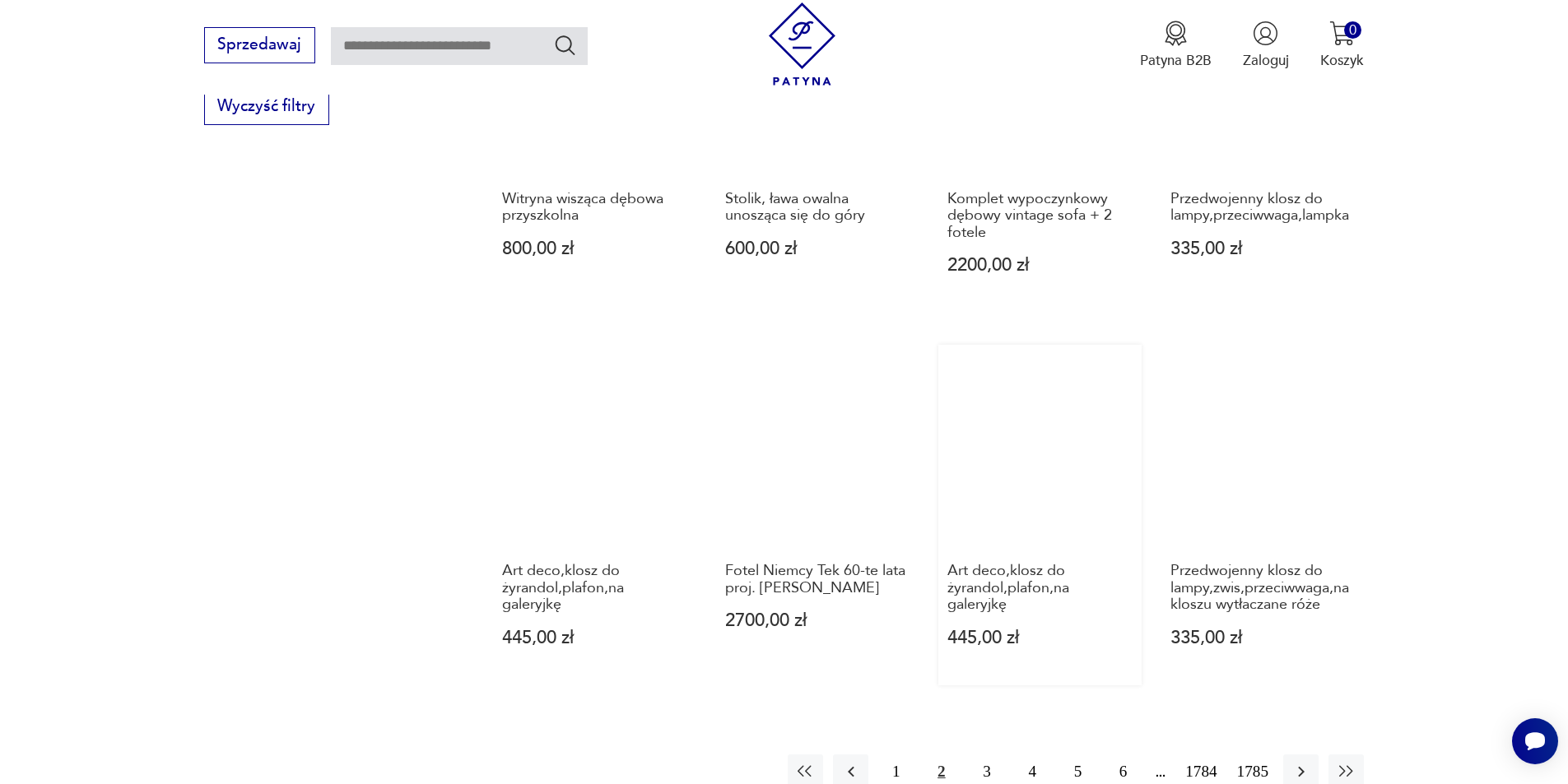
scroll to position [1513, 0]
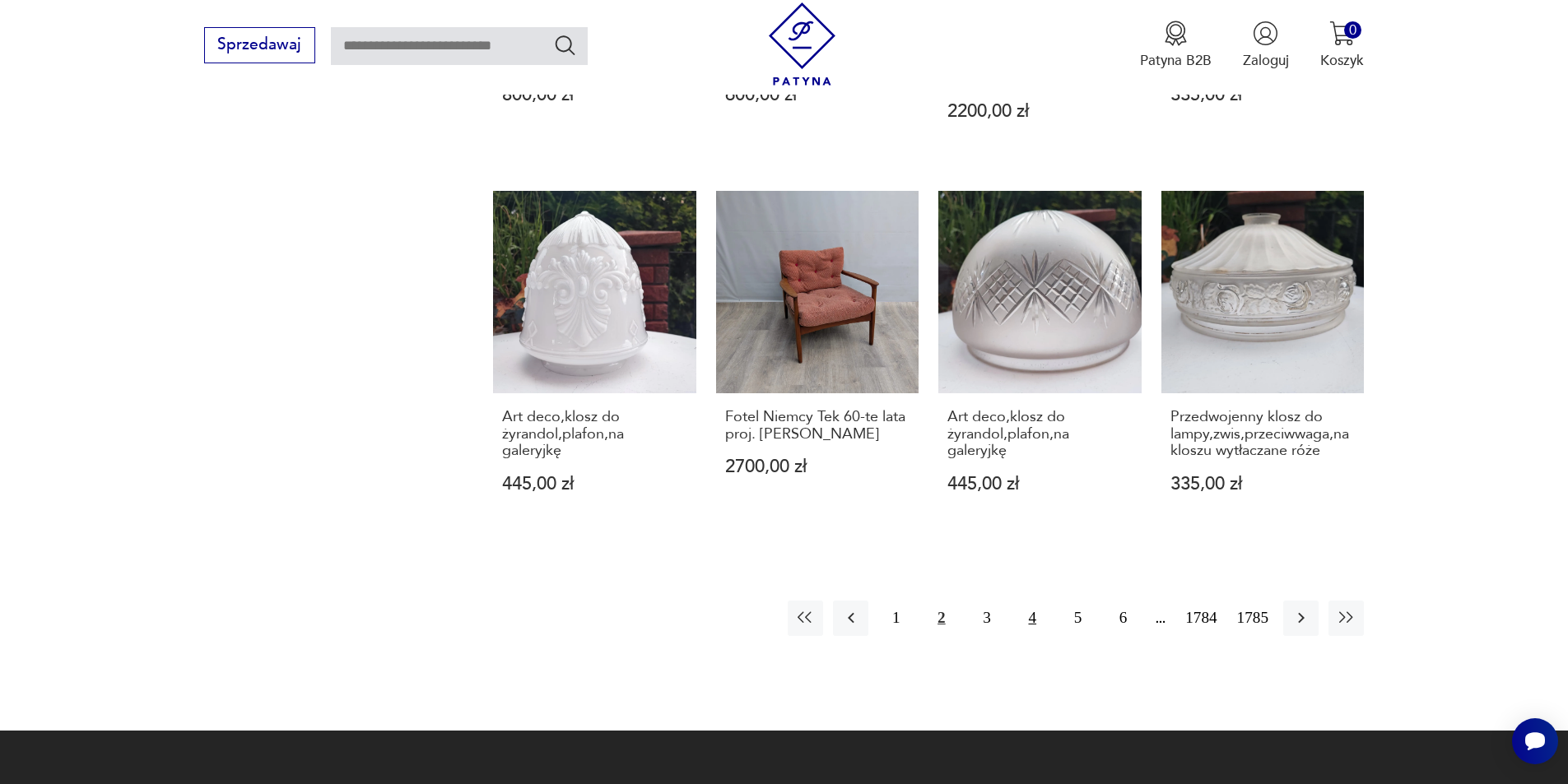
click at [1040, 604] on button "4" at bounding box center [1032, 618] width 36 height 36
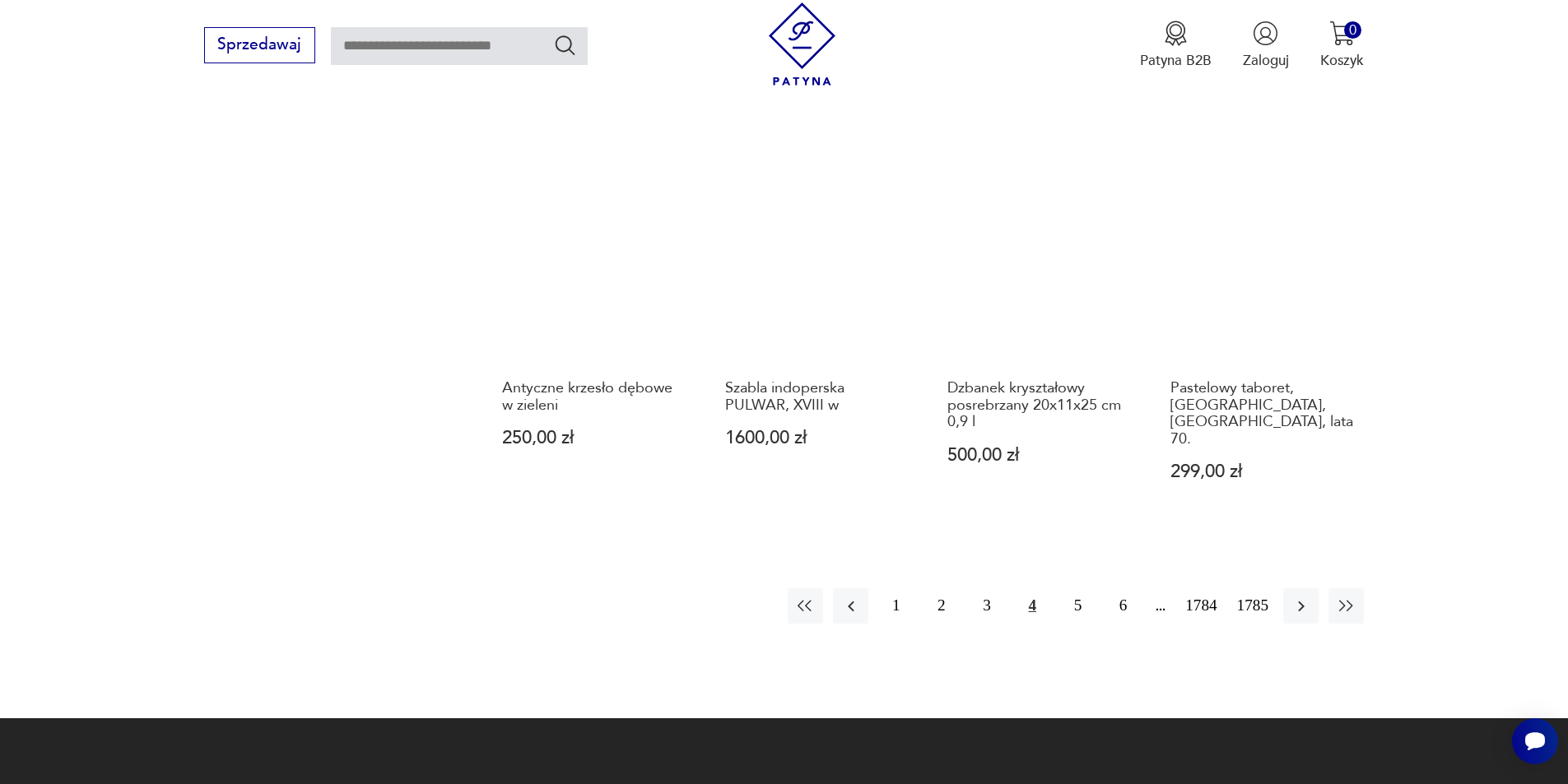
scroll to position [1513, 0]
